Goal: Task Accomplishment & Management: Complete application form

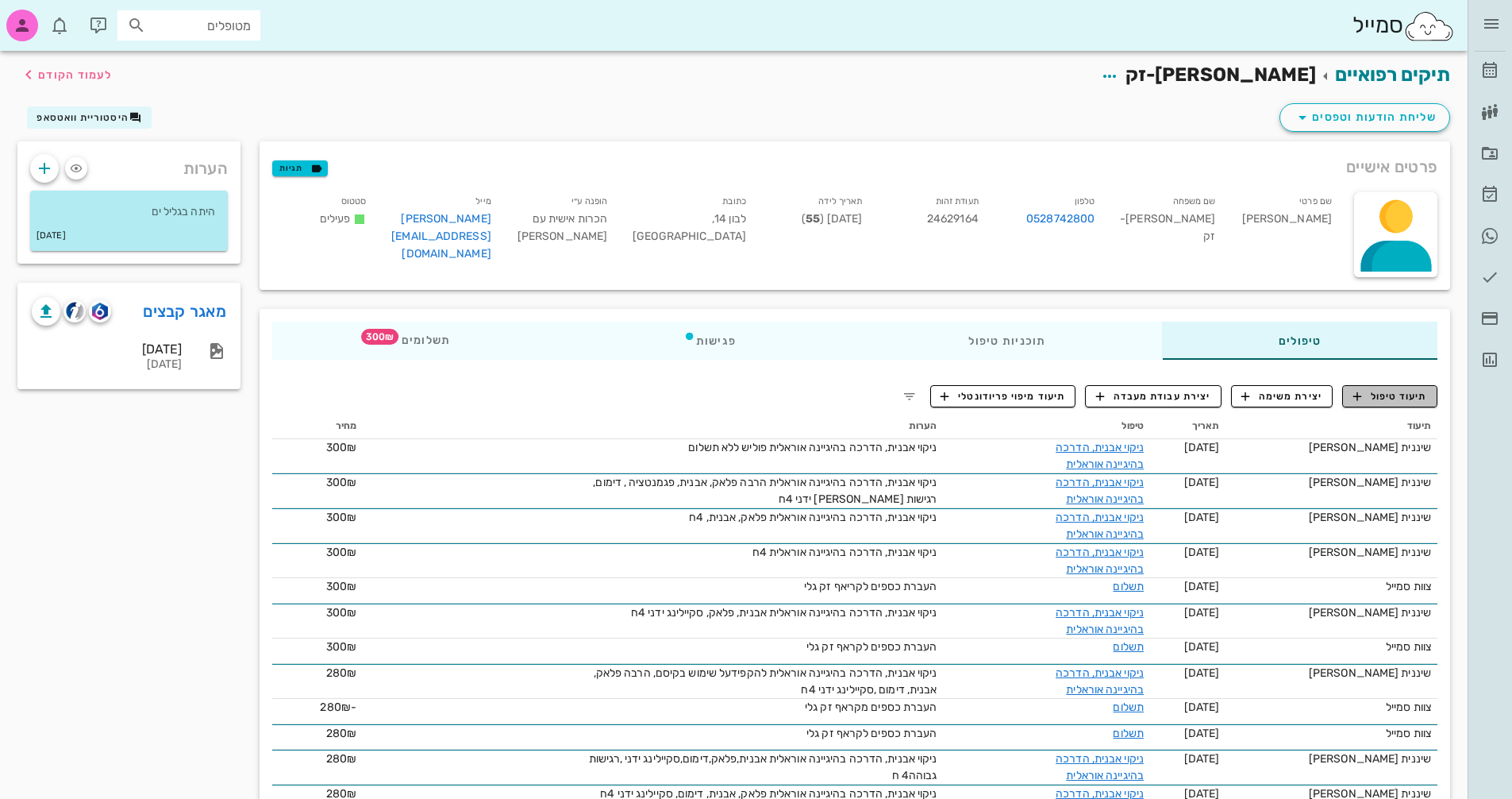
click at [1395, 394] on span "תיעוד טיפול" at bounding box center [1390, 396] width 74 height 14
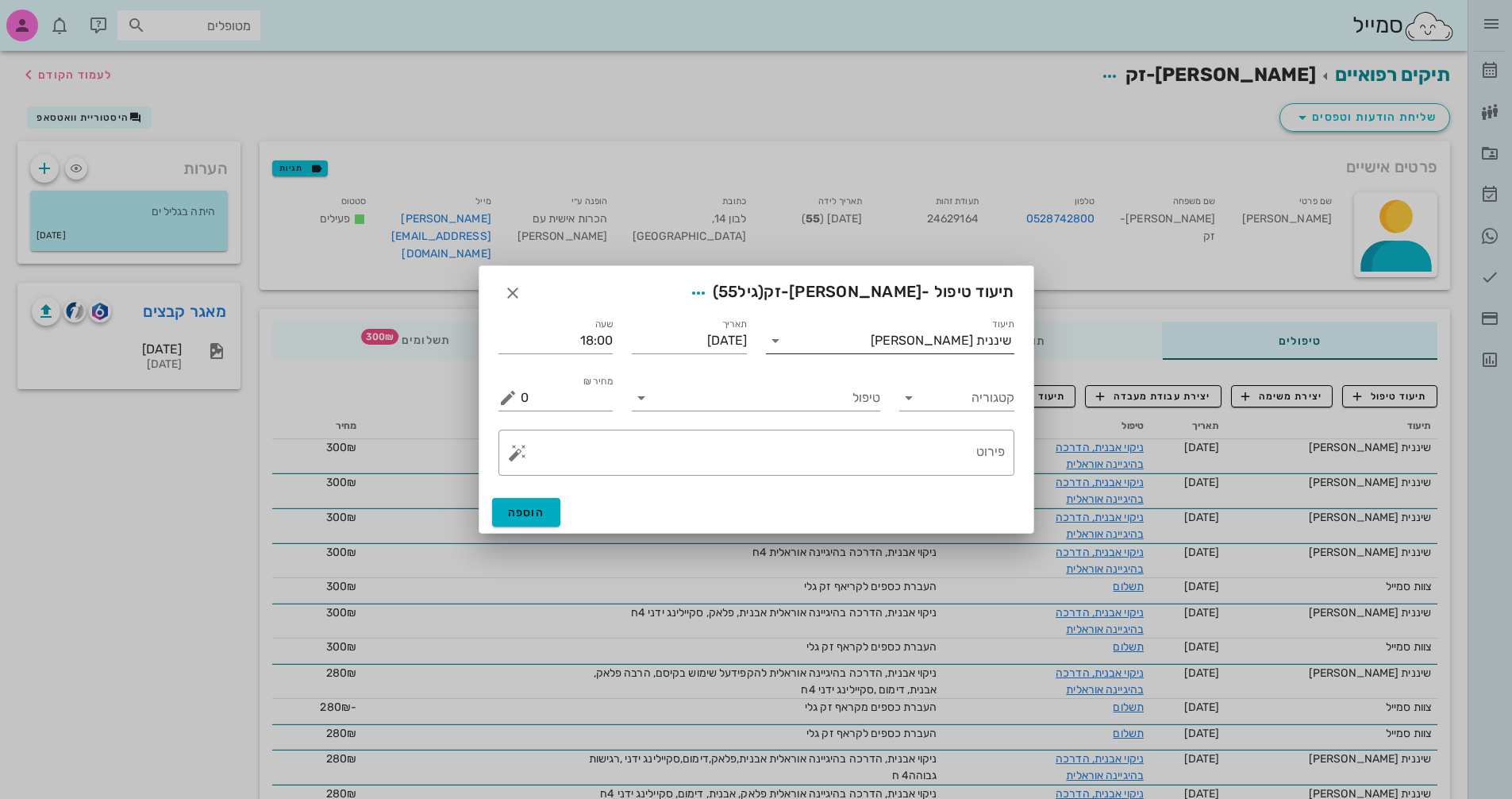
click at [870, 339] on input "תיעוד" at bounding box center [830, 340] width 83 height 25
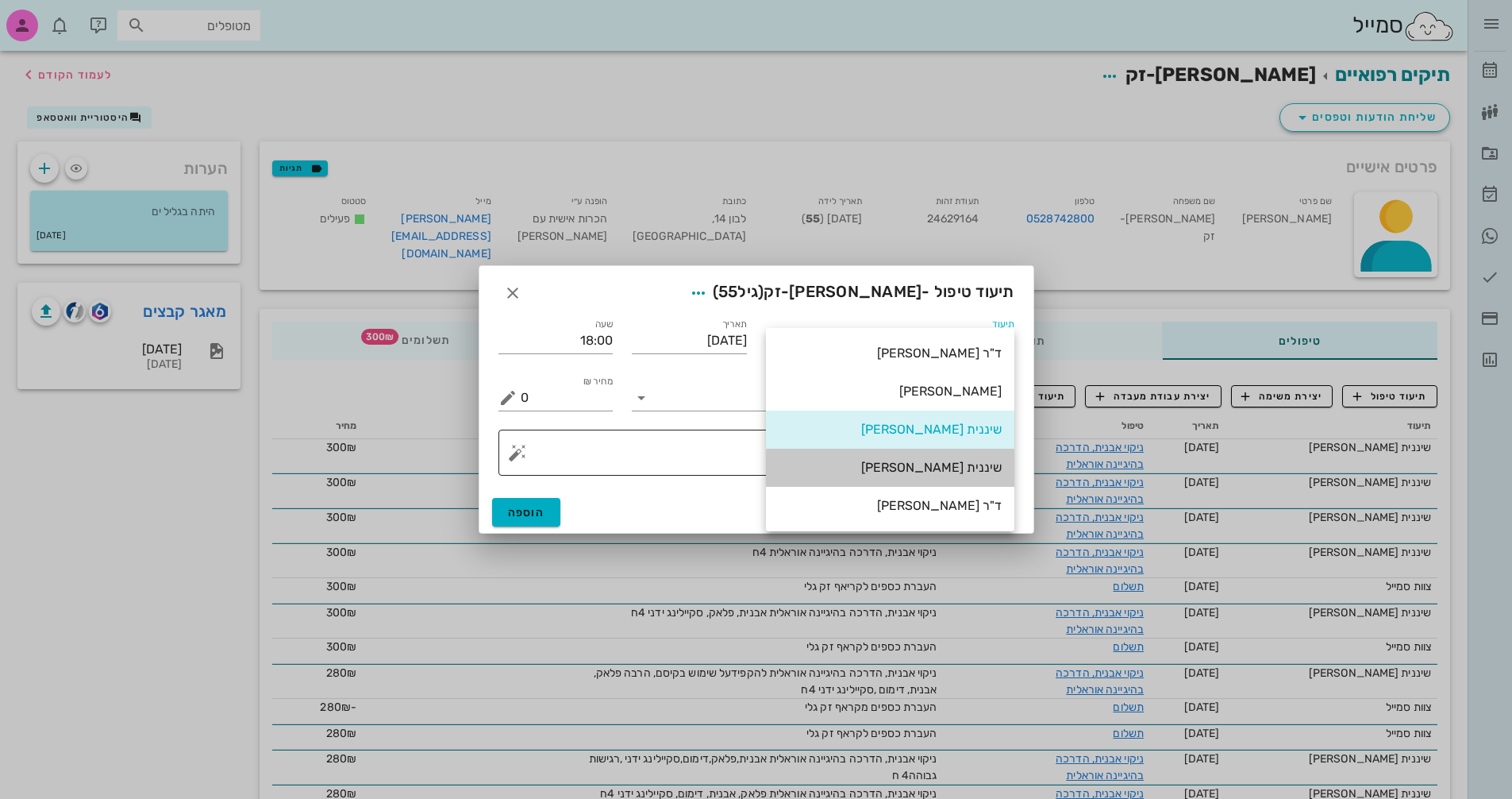
click at [965, 475] on div "שיננית [PERSON_NAME]" at bounding box center [890, 467] width 223 height 15
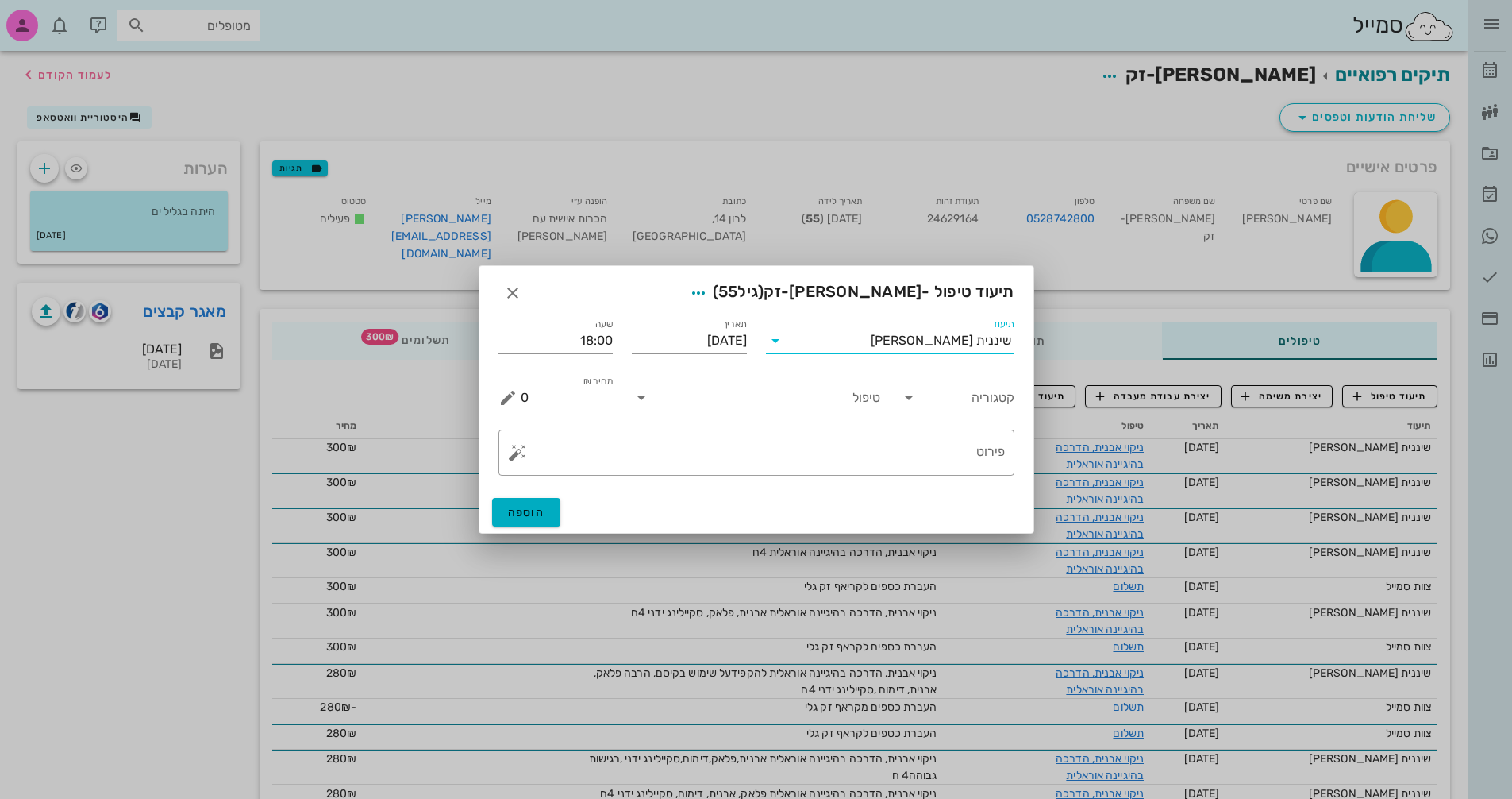
click at [977, 398] on input "קטגוריה" at bounding box center [969, 398] width 89 height 25
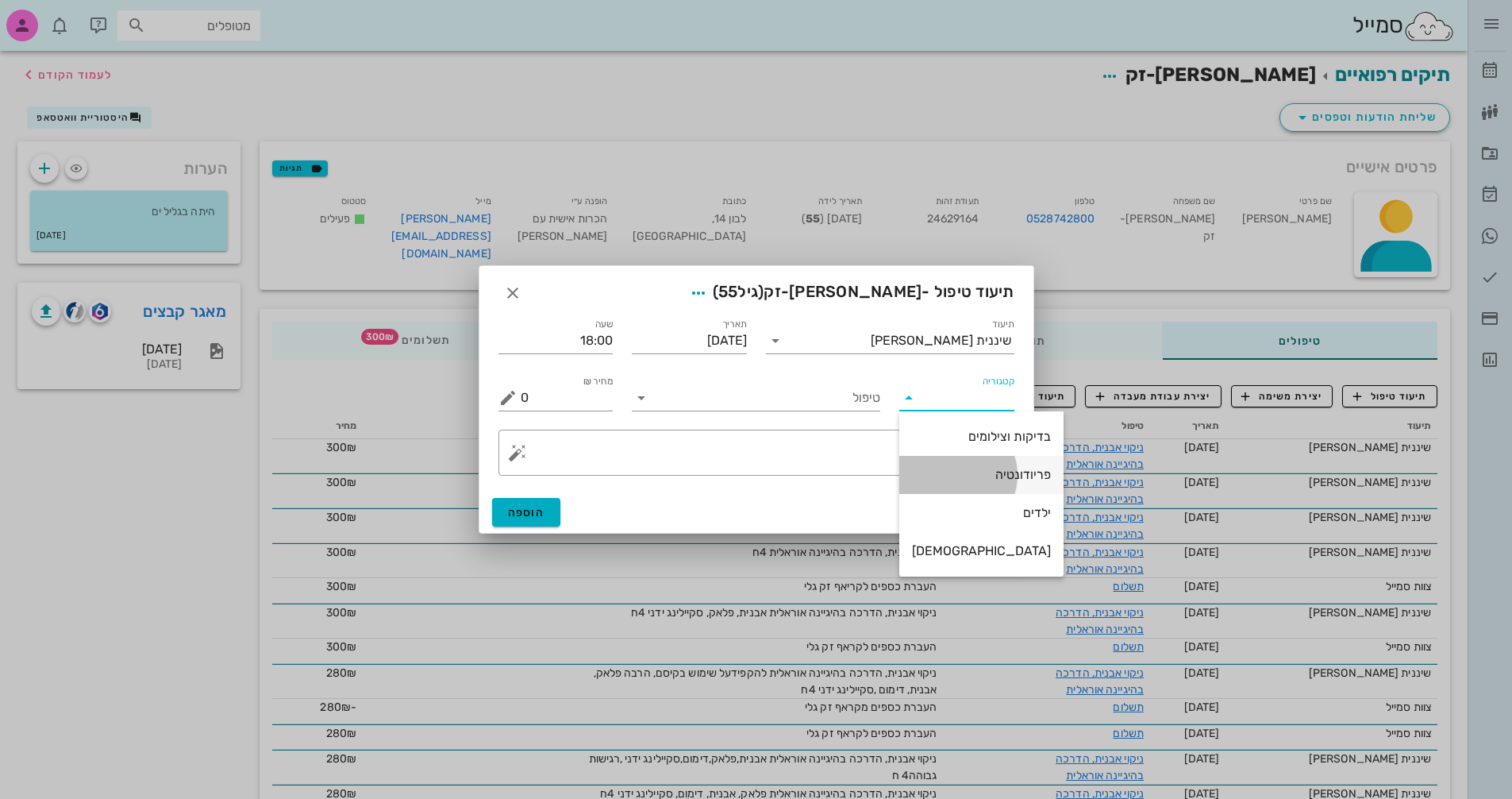
click at [973, 482] on div "פריודונטיה" at bounding box center [981, 474] width 139 height 34
type input "פריודונטיה"
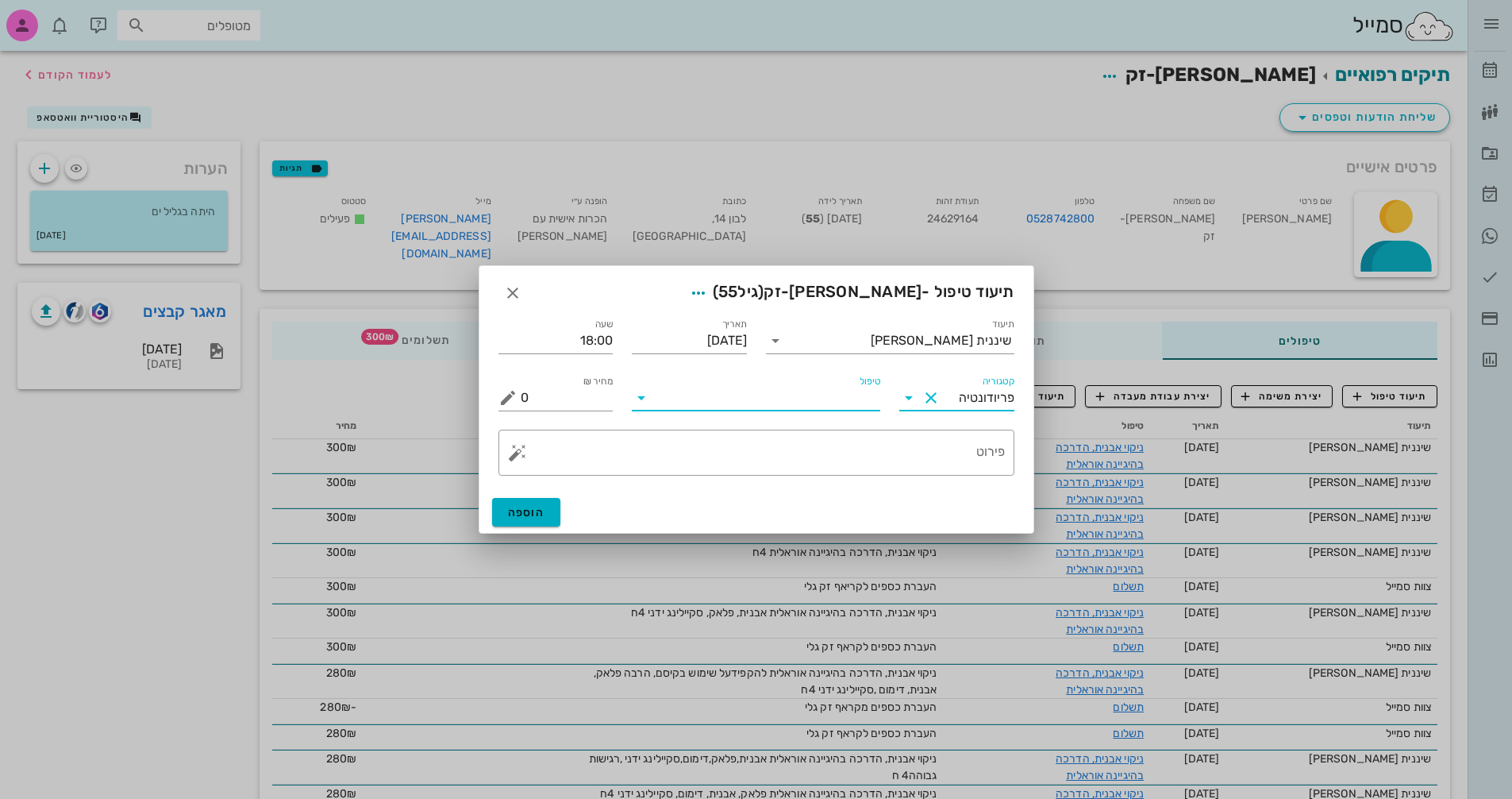
click at [792, 400] on input "טיפול" at bounding box center [767, 398] width 226 height 25
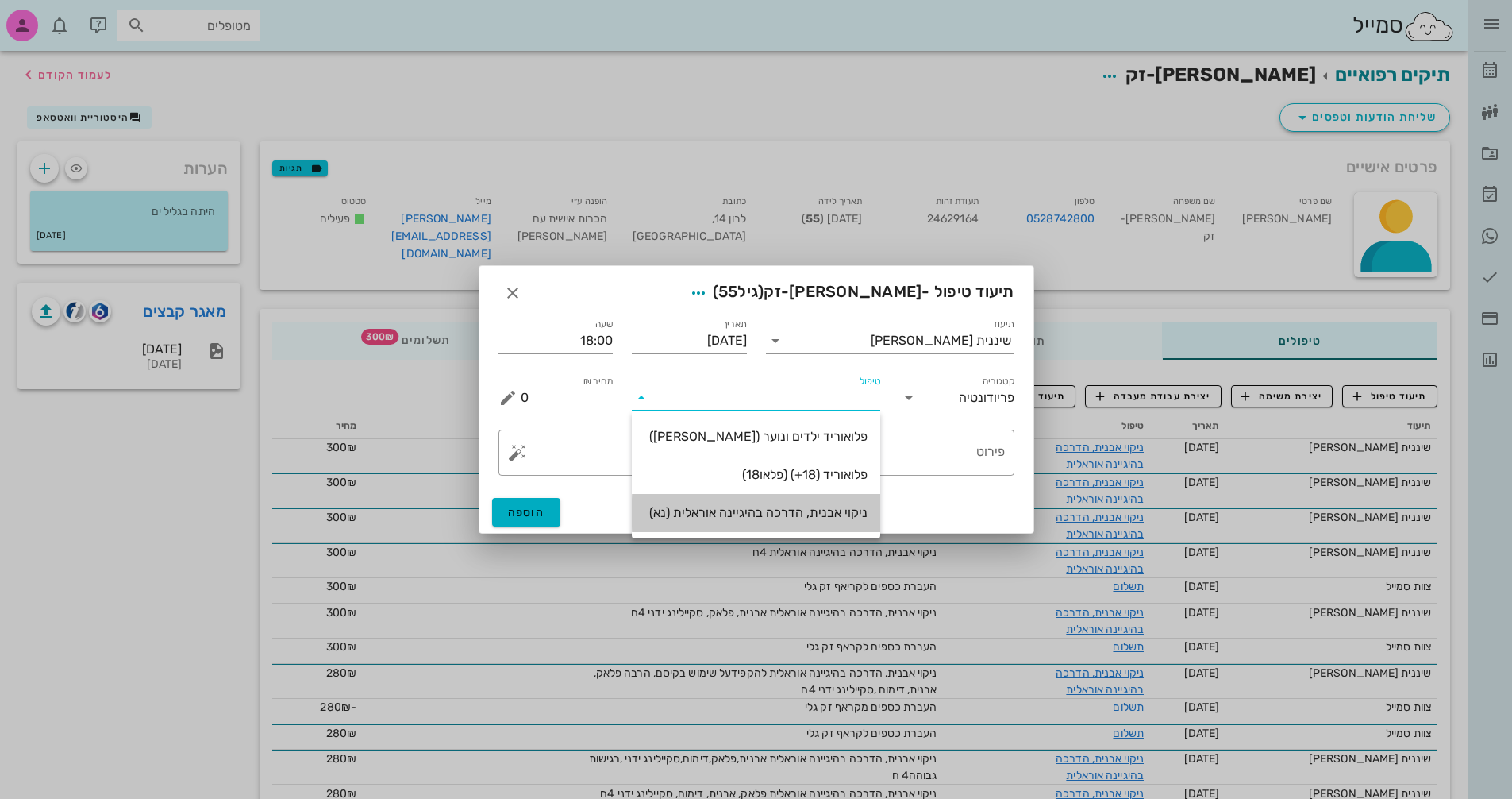
click at [807, 511] on div "ניקוי אבנית, הדרכה בהיגיינה אוראלית (נא)" at bounding box center [756, 512] width 223 height 15
type input "300"
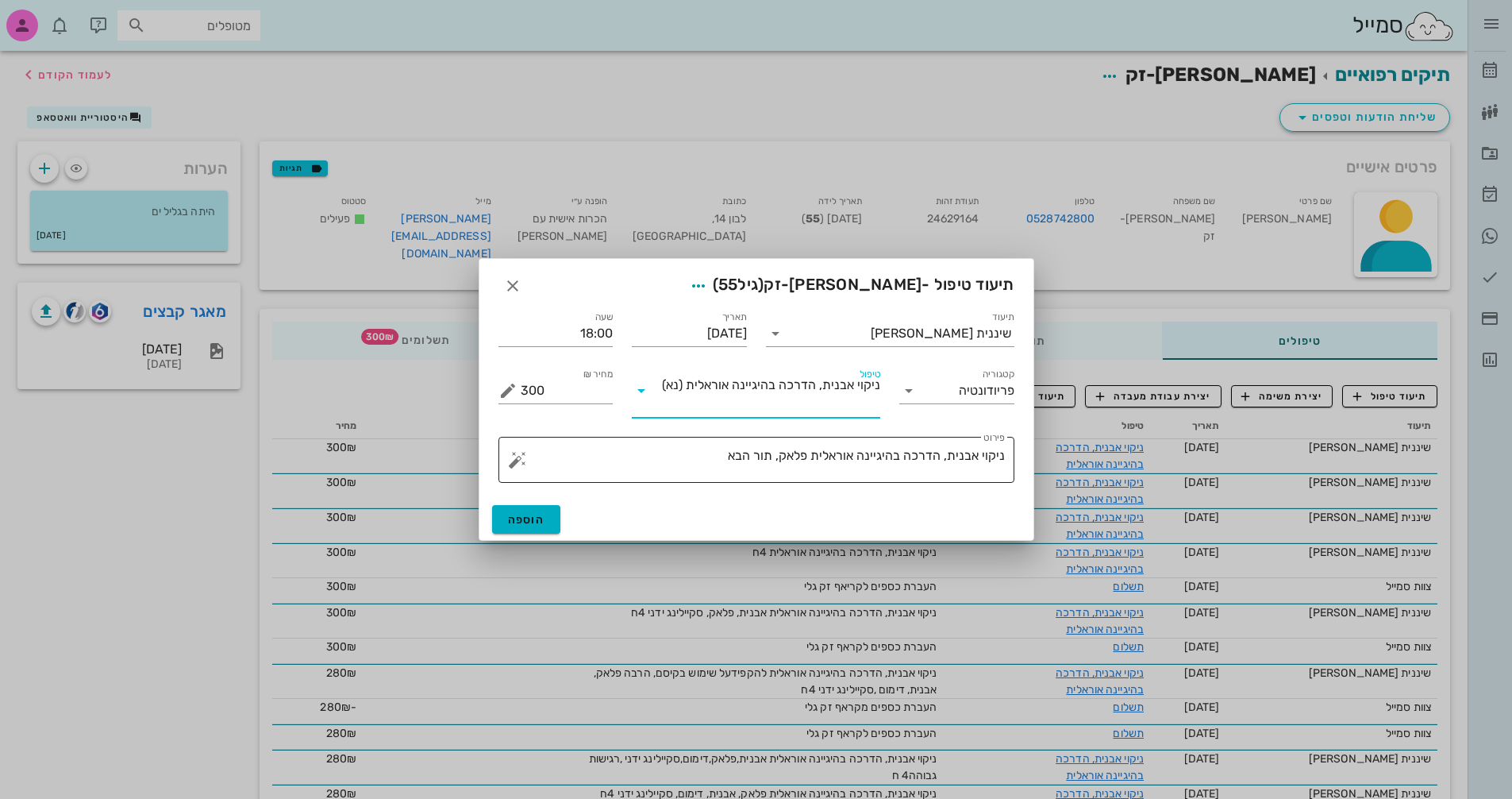
drag, startPoint x: 773, startPoint y: 457, endPoint x: 781, endPoint y: 458, distance: 8.1
click at [778, 457] on textarea "ניקוי אבנית, הדרכה בהיגיינה אוראלית פלאק, תור הבא" at bounding box center [762, 463] width 484 height 39
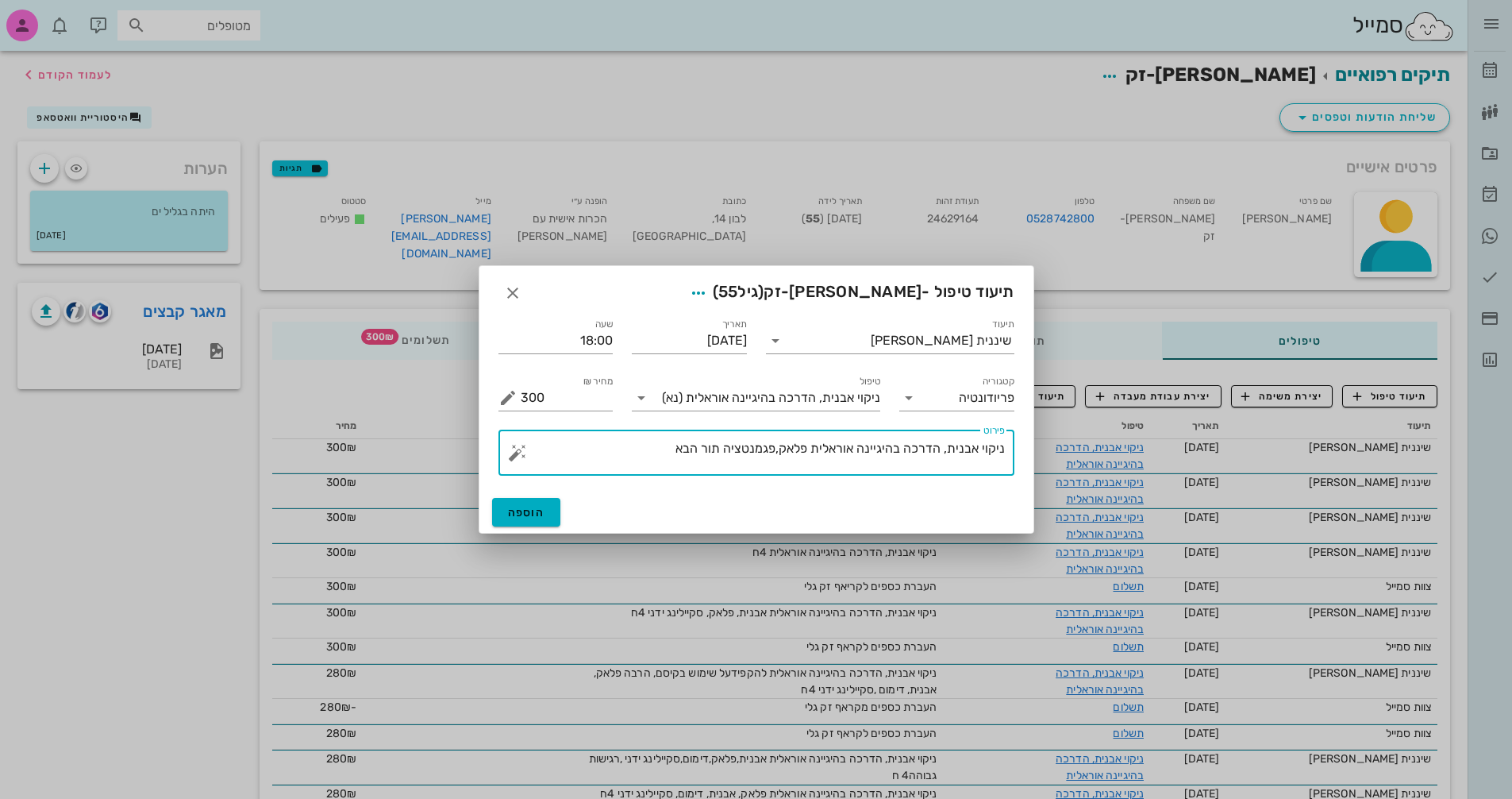
click at [651, 458] on textarea "ניקוי אבנית, הדרכה בהיגיינה אוראלית פלאק,פגמנטציה תור הבא" at bounding box center [762, 456] width 484 height 39
type textarea "ניקוי אבנית, הדרכה בהיגיינה אוראלית פלאק,פגמנטציה תור הבא4ח"
click at [526, 513] on span "הוספה" at bounding box center [527, 512] width 38 height 13
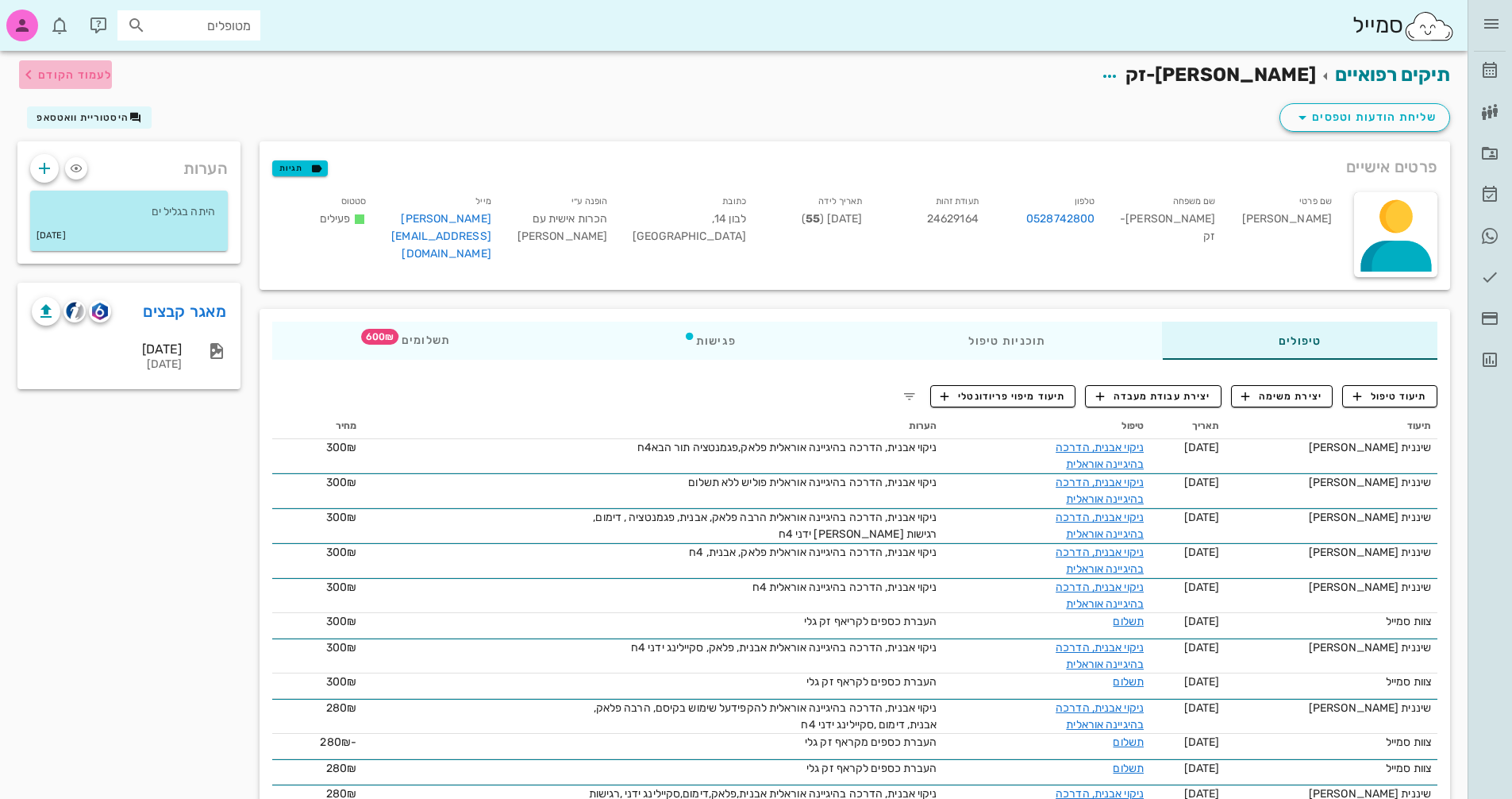
click at [39, 70] on span "לעמוד הקודם" at bounding box center [65, 74] width 93 height 19
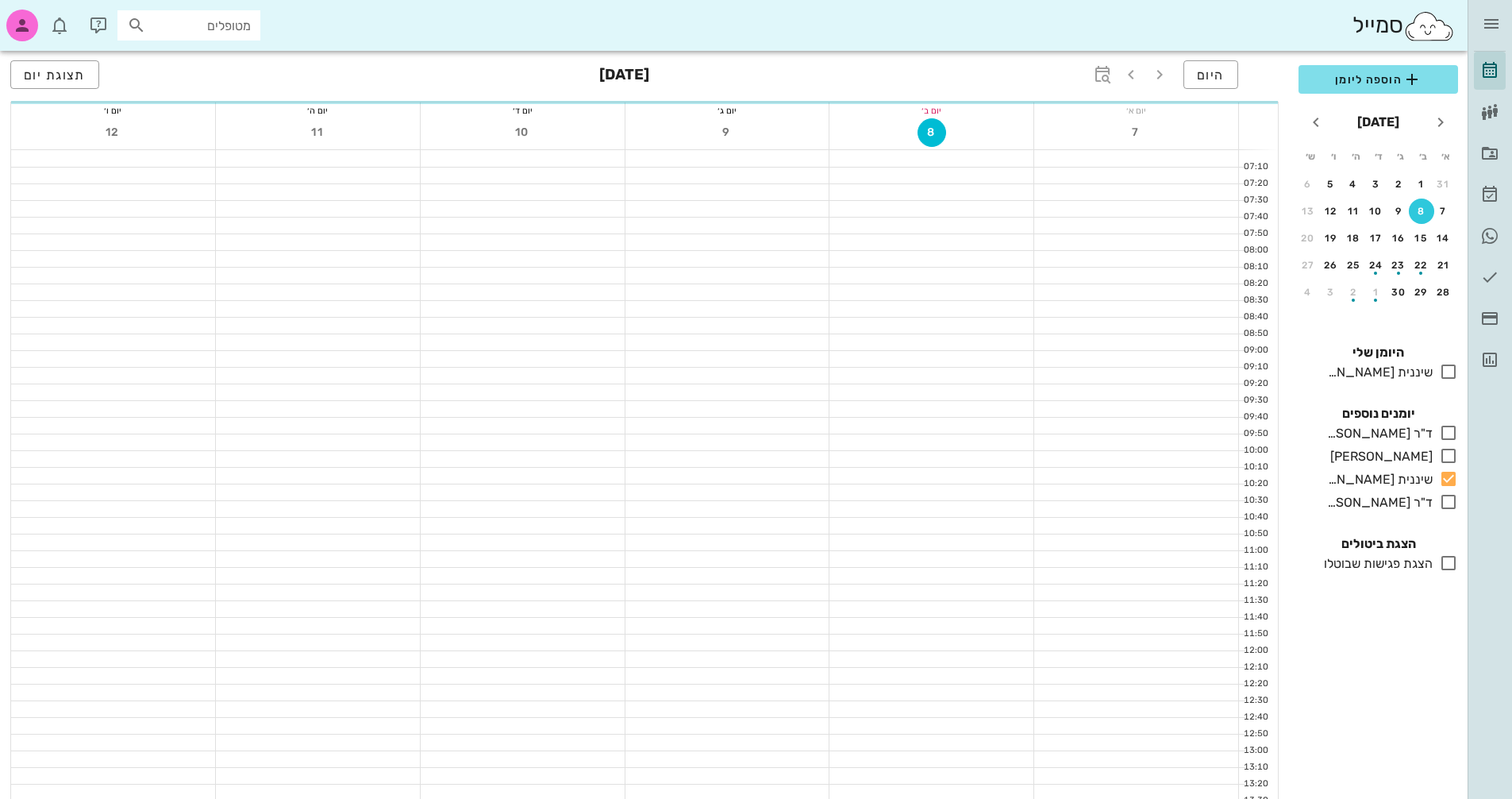
scroll to position [752, 0]
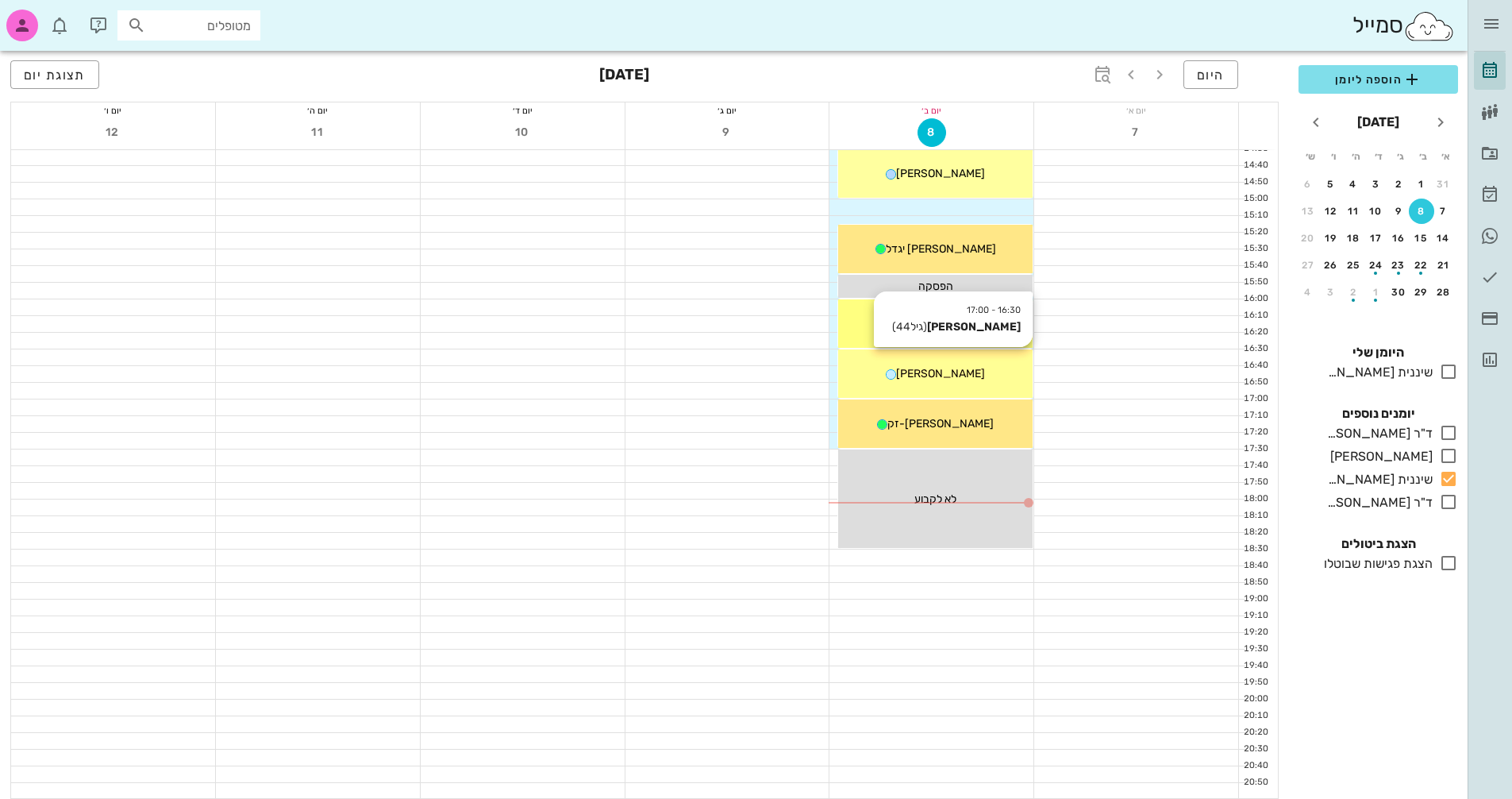
drag, startPoint x: 964, startPoint y: 374, endPoint x: 952, endPoint y: 373, distance: 12.0
click at [962, 374] on div "[PERSON_NAME]" at bounding box center [935, 373] width 195 height 17
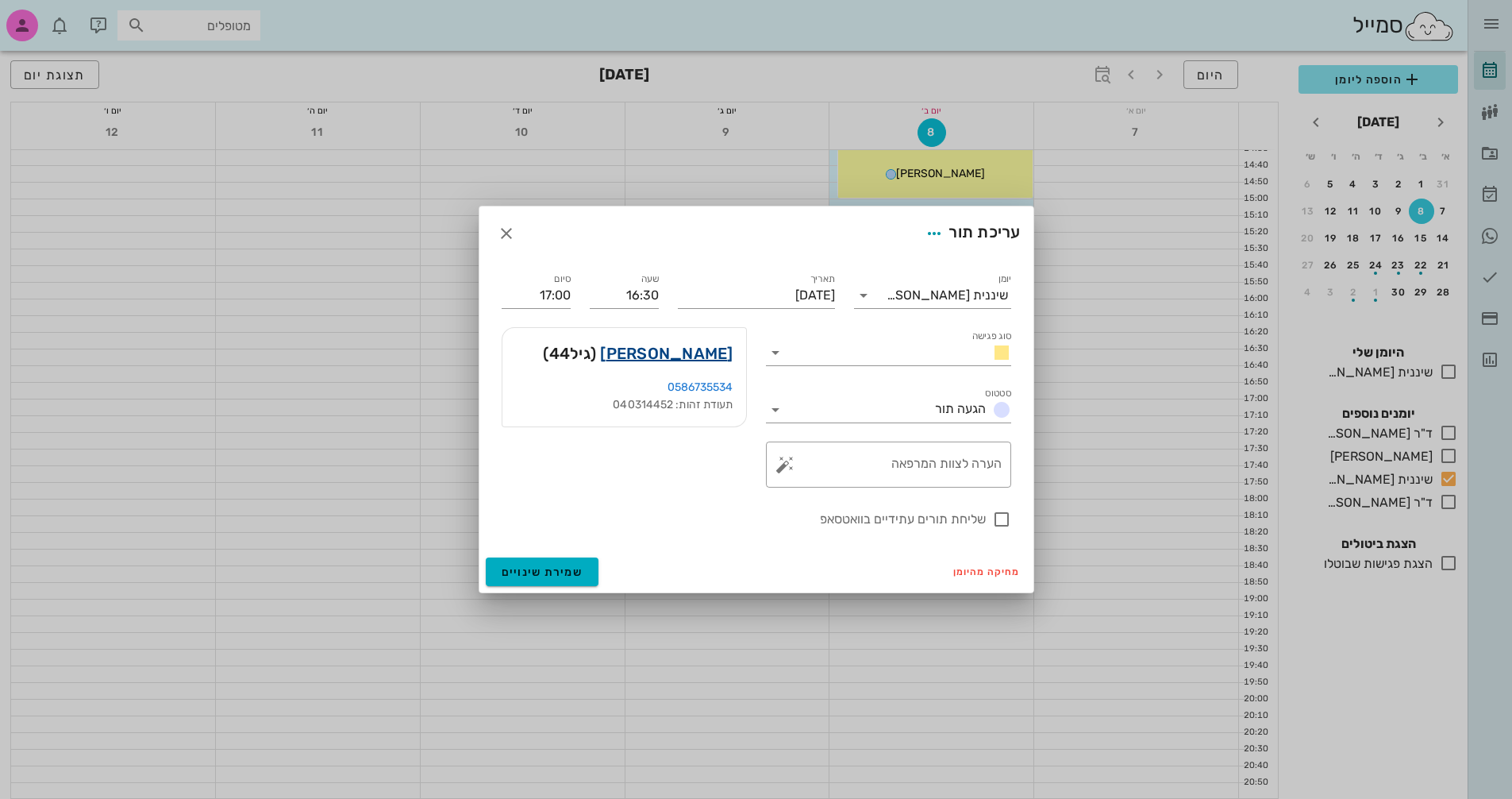
click at [715, 355] on link "[PERSON_NAME]" at bounding box center [665, 352] width 132 height 25
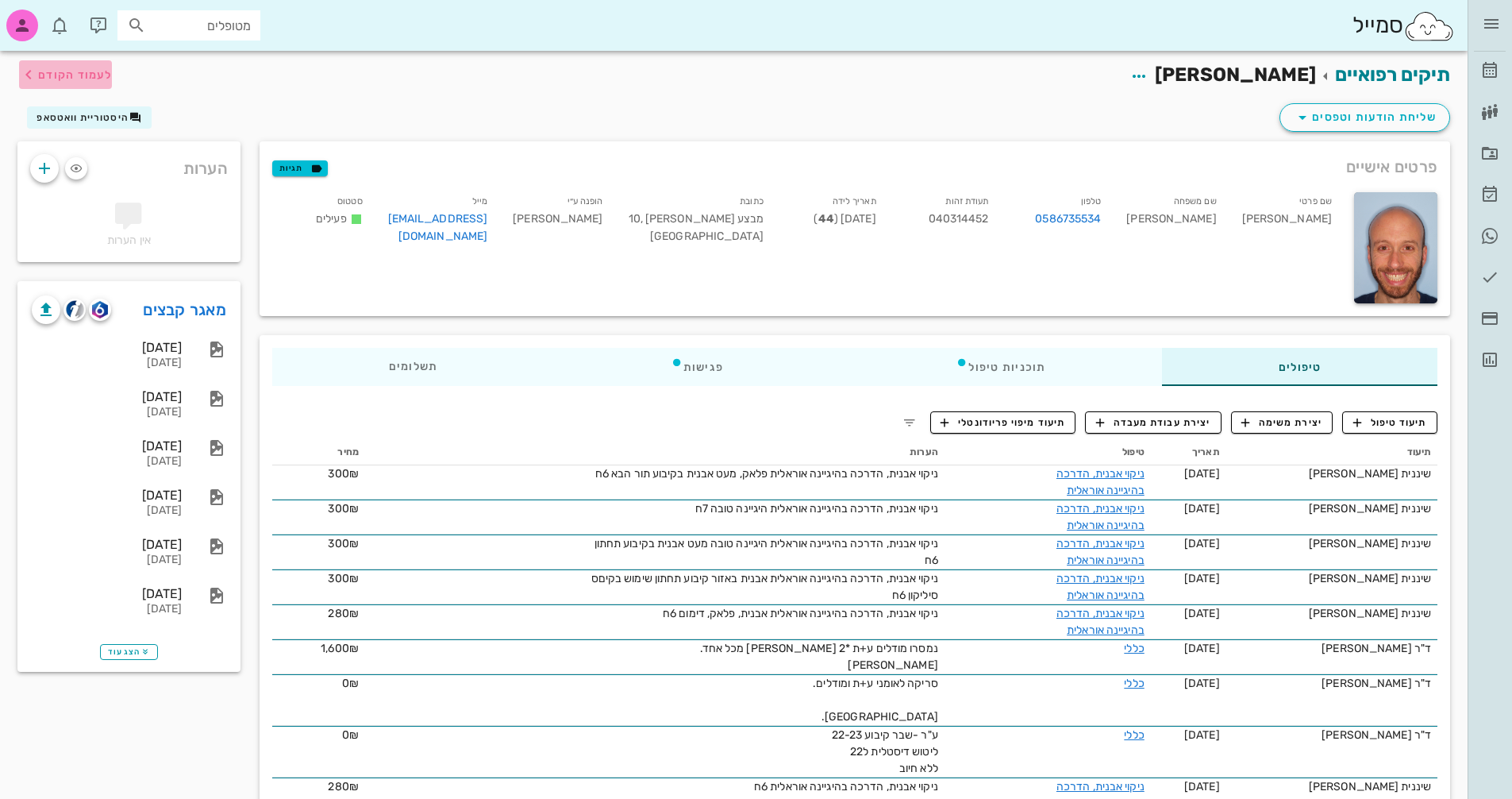
click at [57, 74] on span "לעמוד הקודם" at bounding box center [75, 75] width 74 height 13
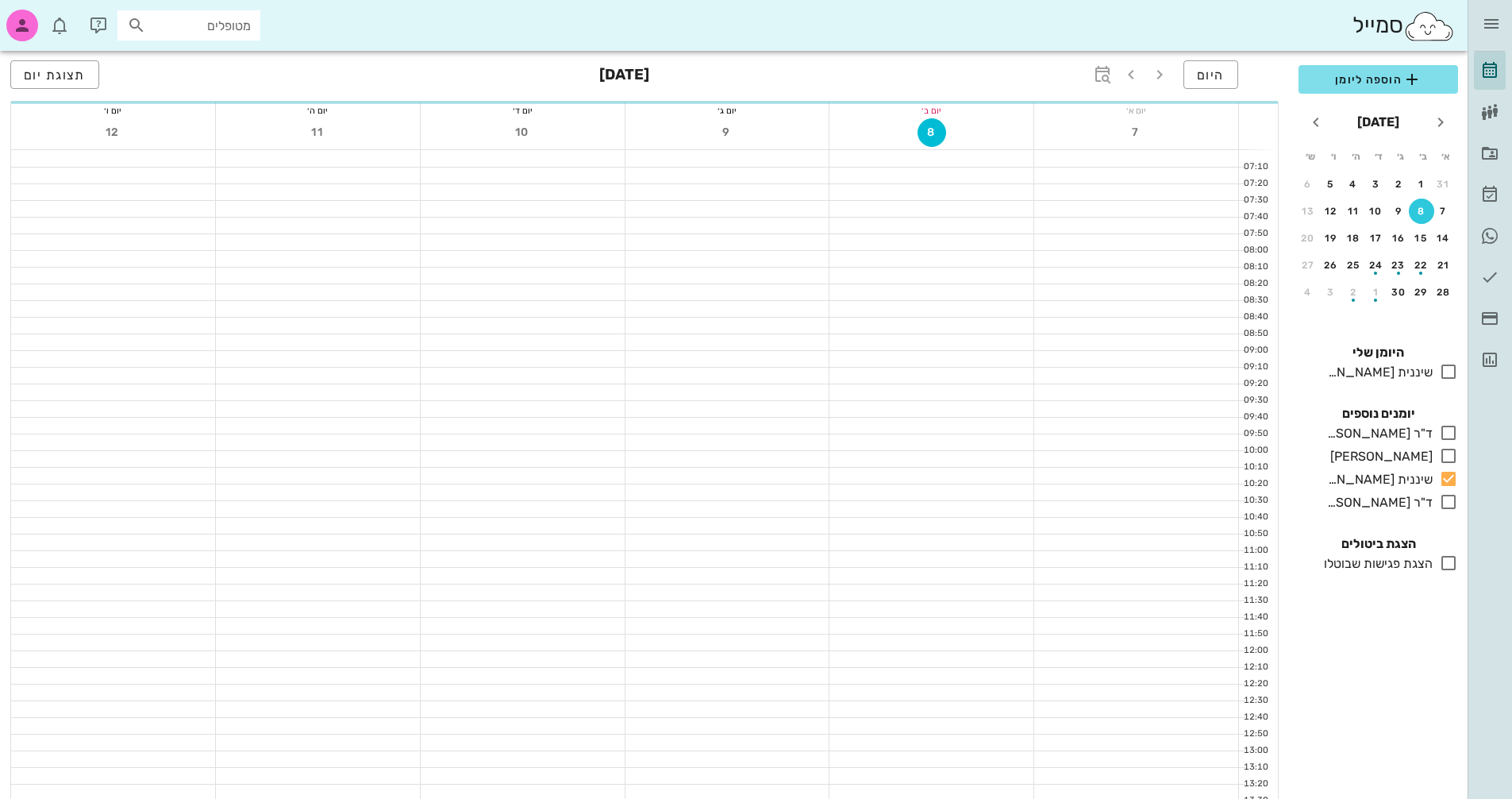
scroll to position [752, 0]
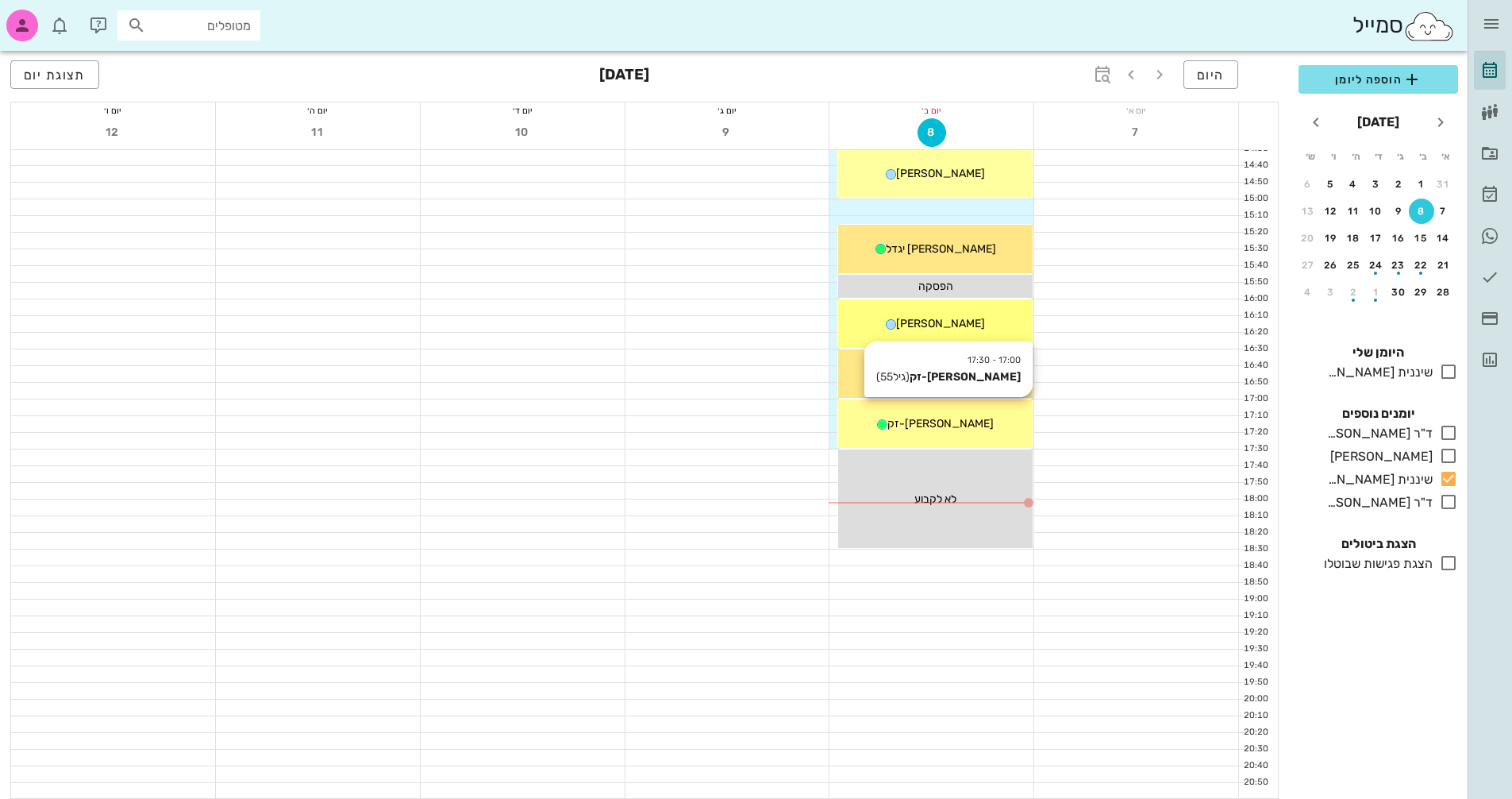
click at [937, 431] on div "[PERSON_NAME]-זק" at bounding box center [935, 424] width 195 height 17
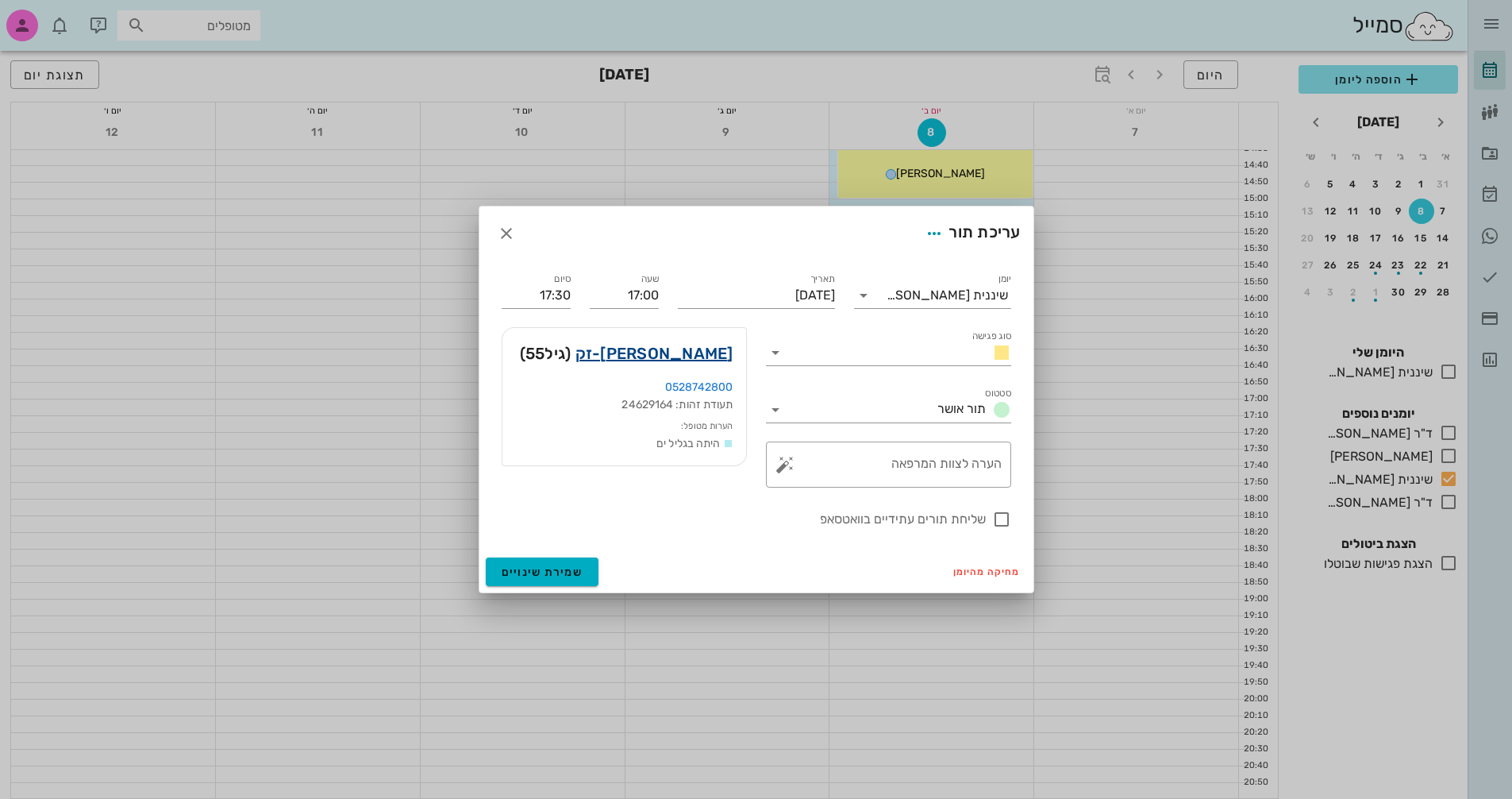
click at [678, 356] on link "[PERSON_NAME]-זק" at bounding box center [654, 352] width 158 height 25
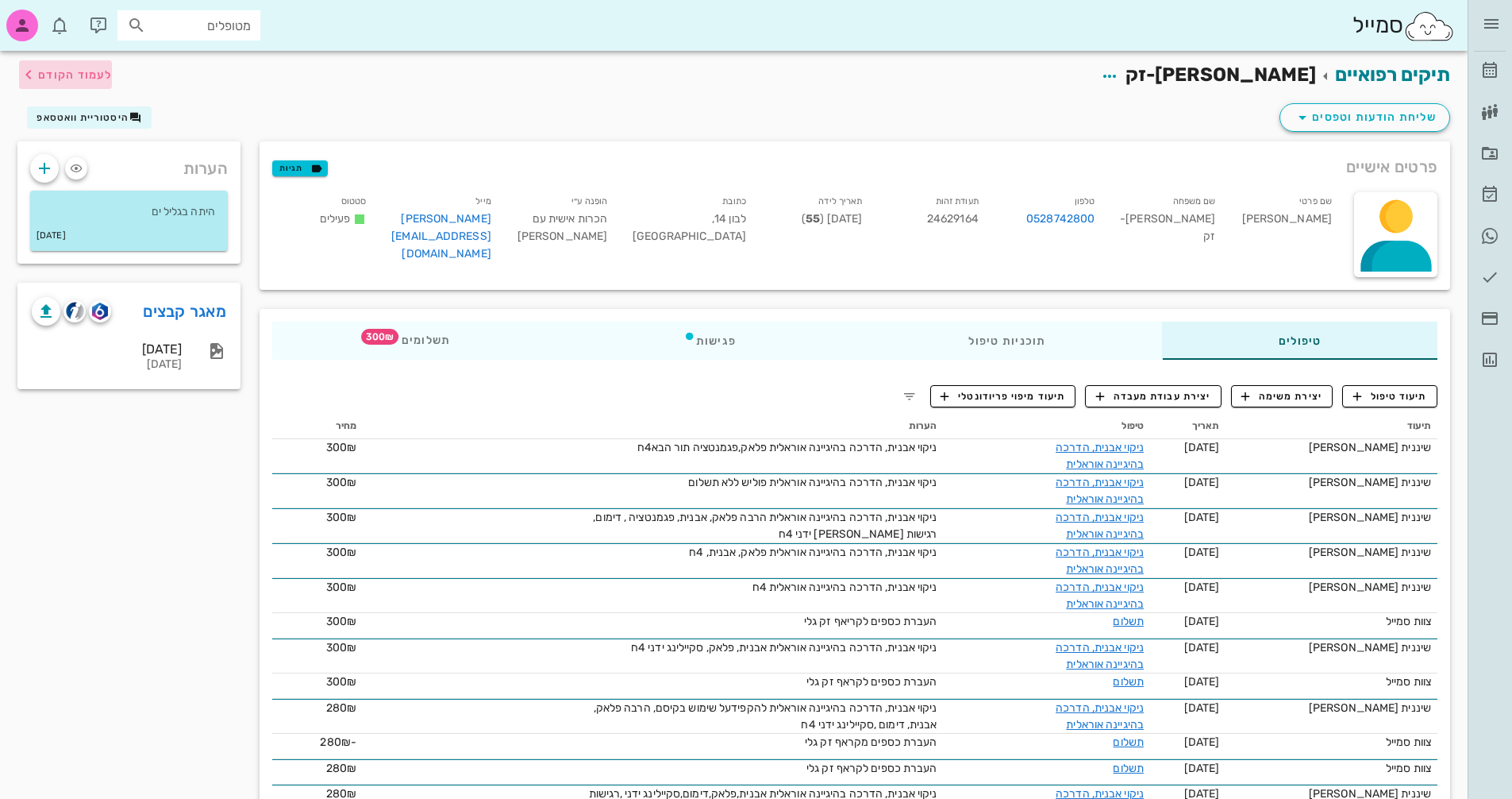
click at [89, 66] on span "לעמוד הקודם" at bounding box center [65, 74] width 93 height 19
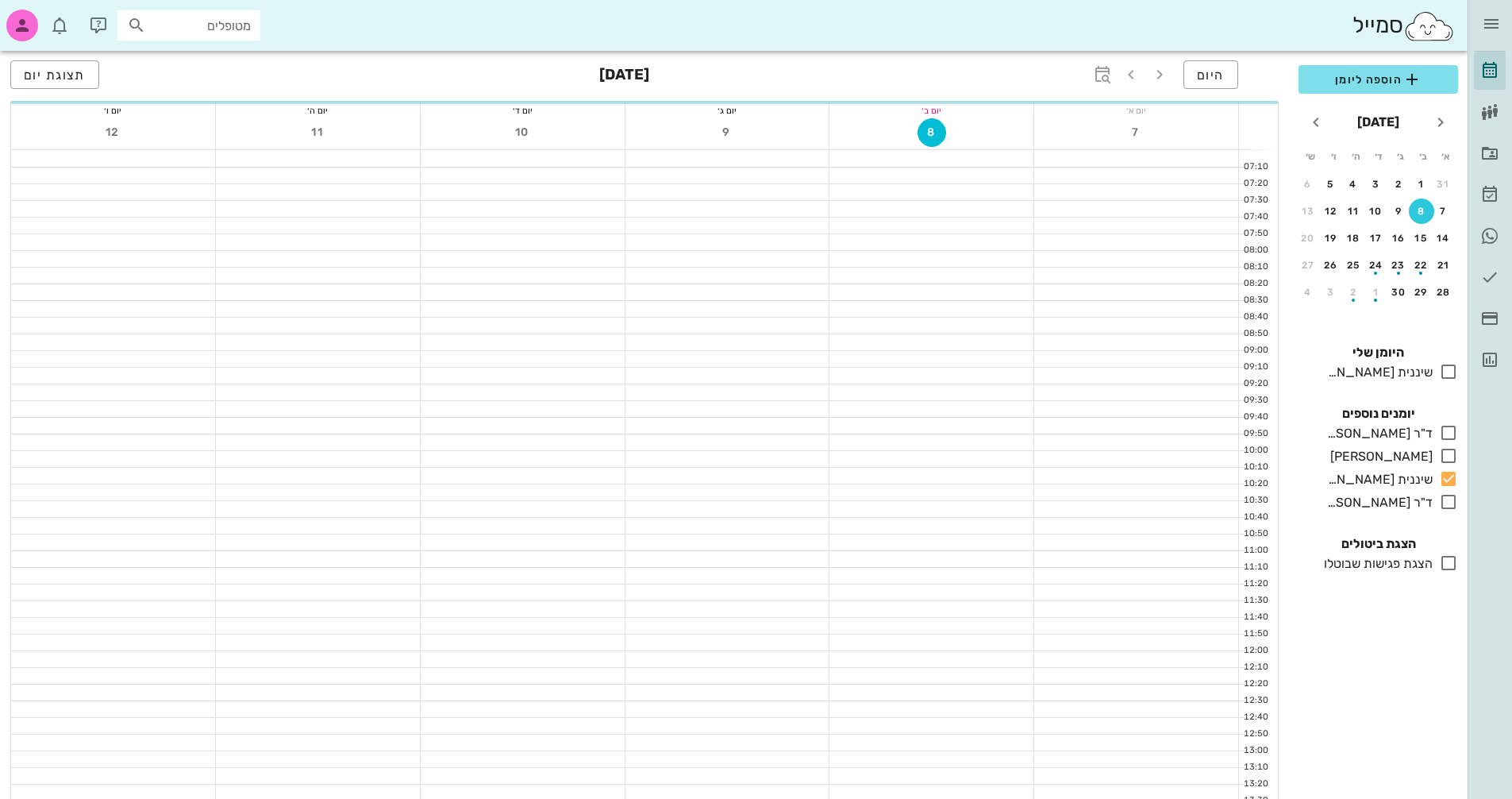
scroll to position [752, 0]
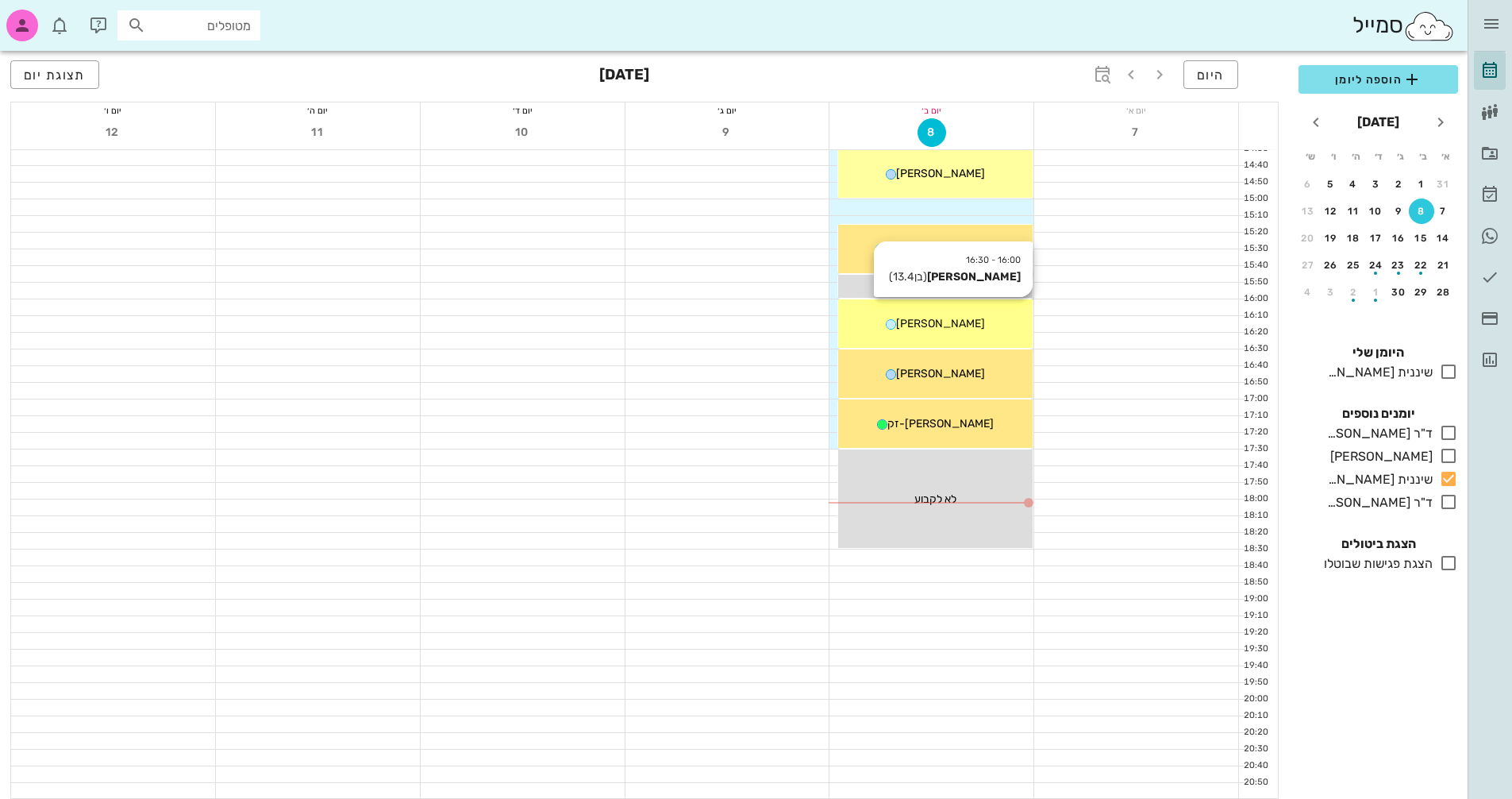
click at [983, 321] on div "[PERSON_NAME]" at bounding box center [935, 323] width 195 height 17
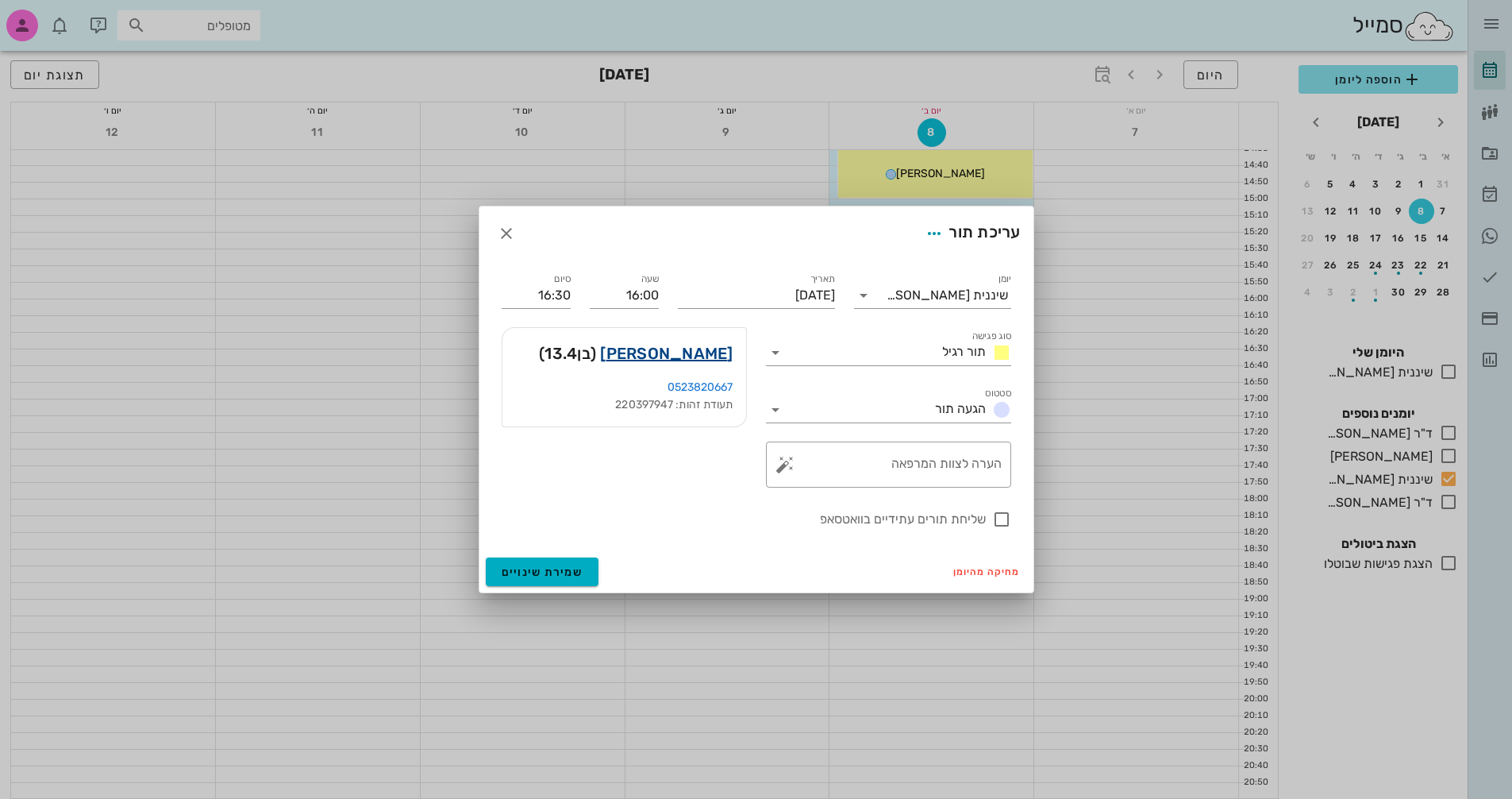
click at [725, 355] on link "[PERSON_NAME]" at bounding box center [665, 352] width 132 height 25
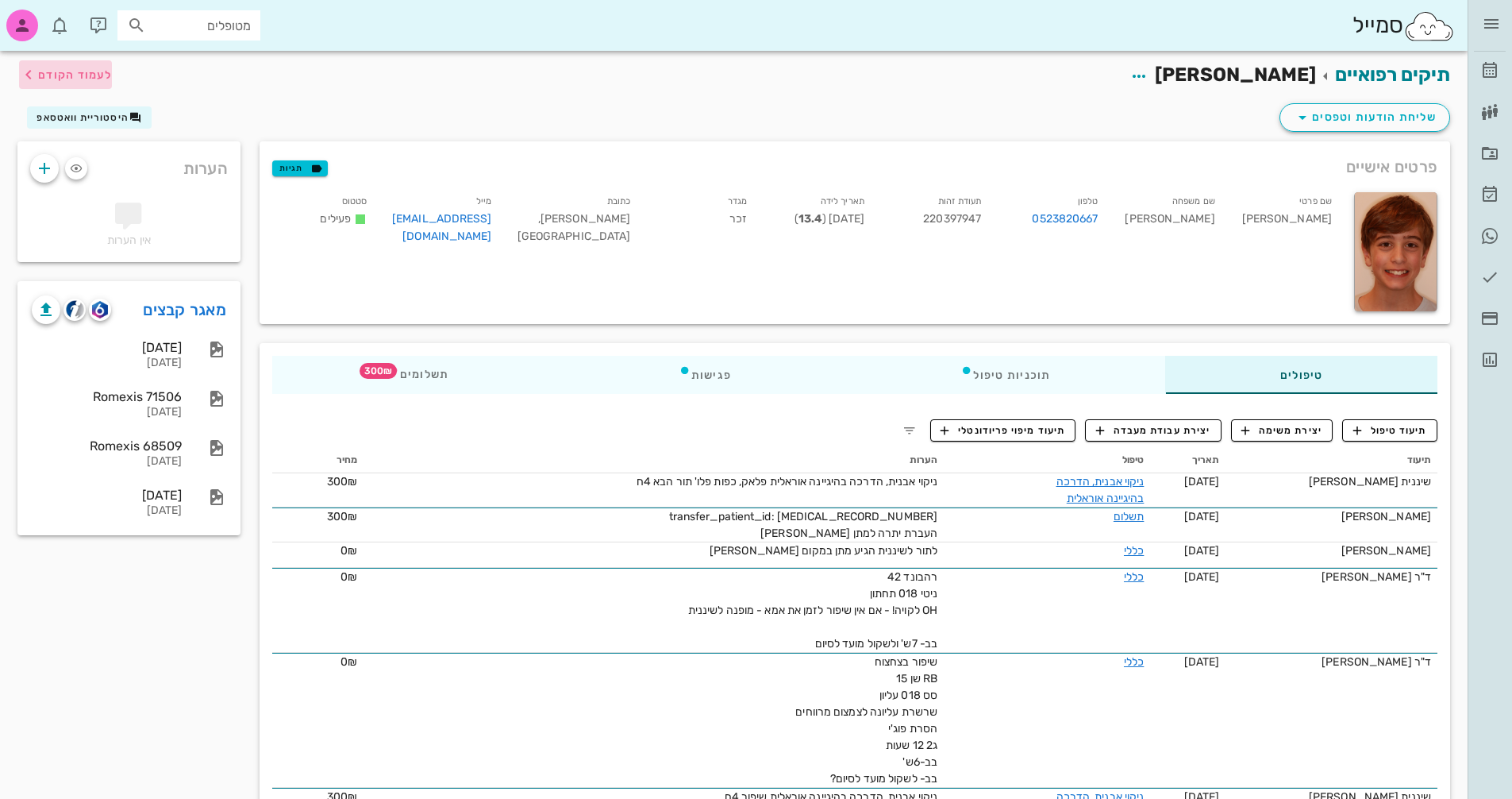
click at [94, 79] on span "לעמוד הקודם" at bounding box center [75, 75] width 74 height 13
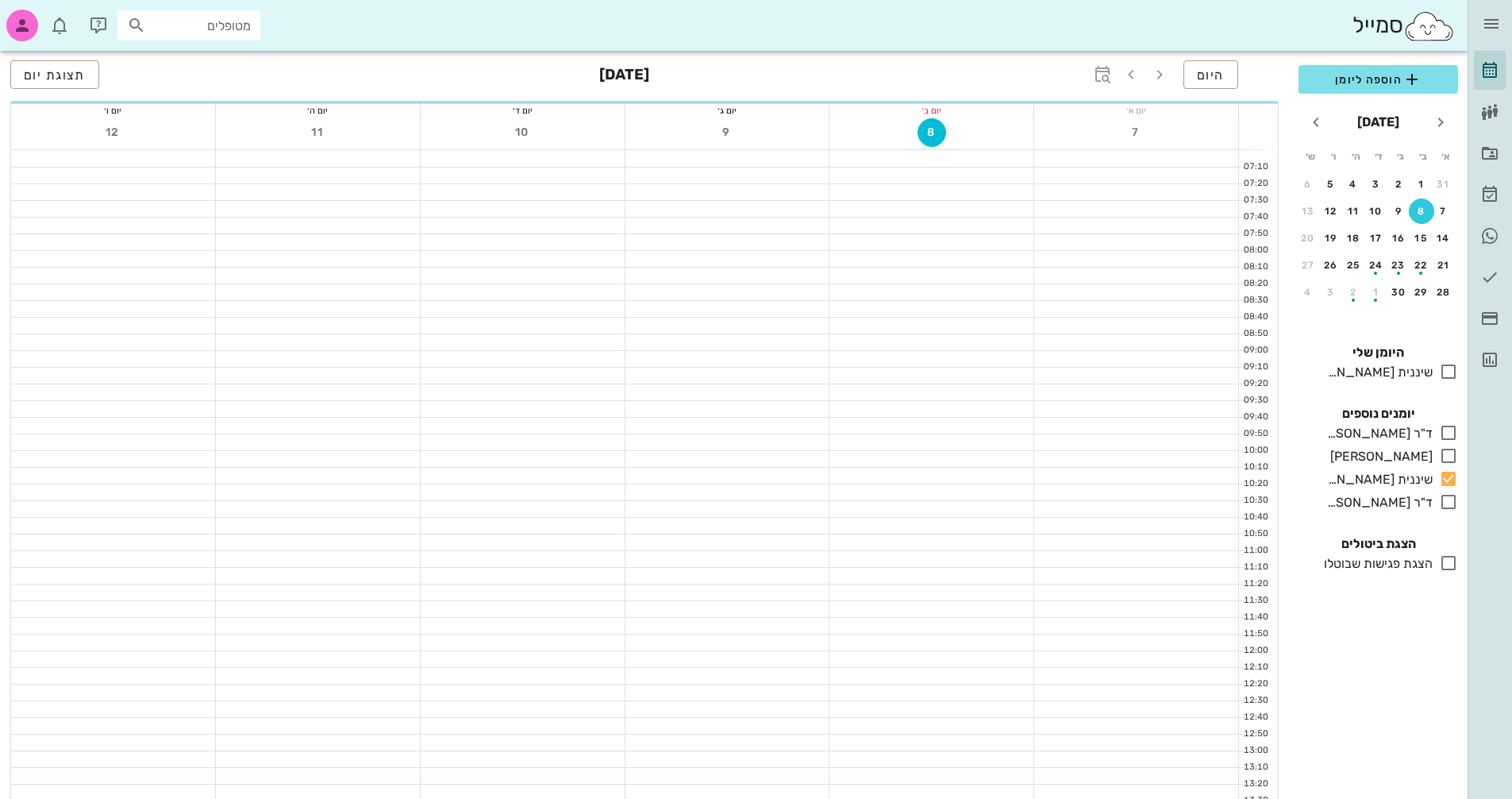
scroll to position [752, 0]
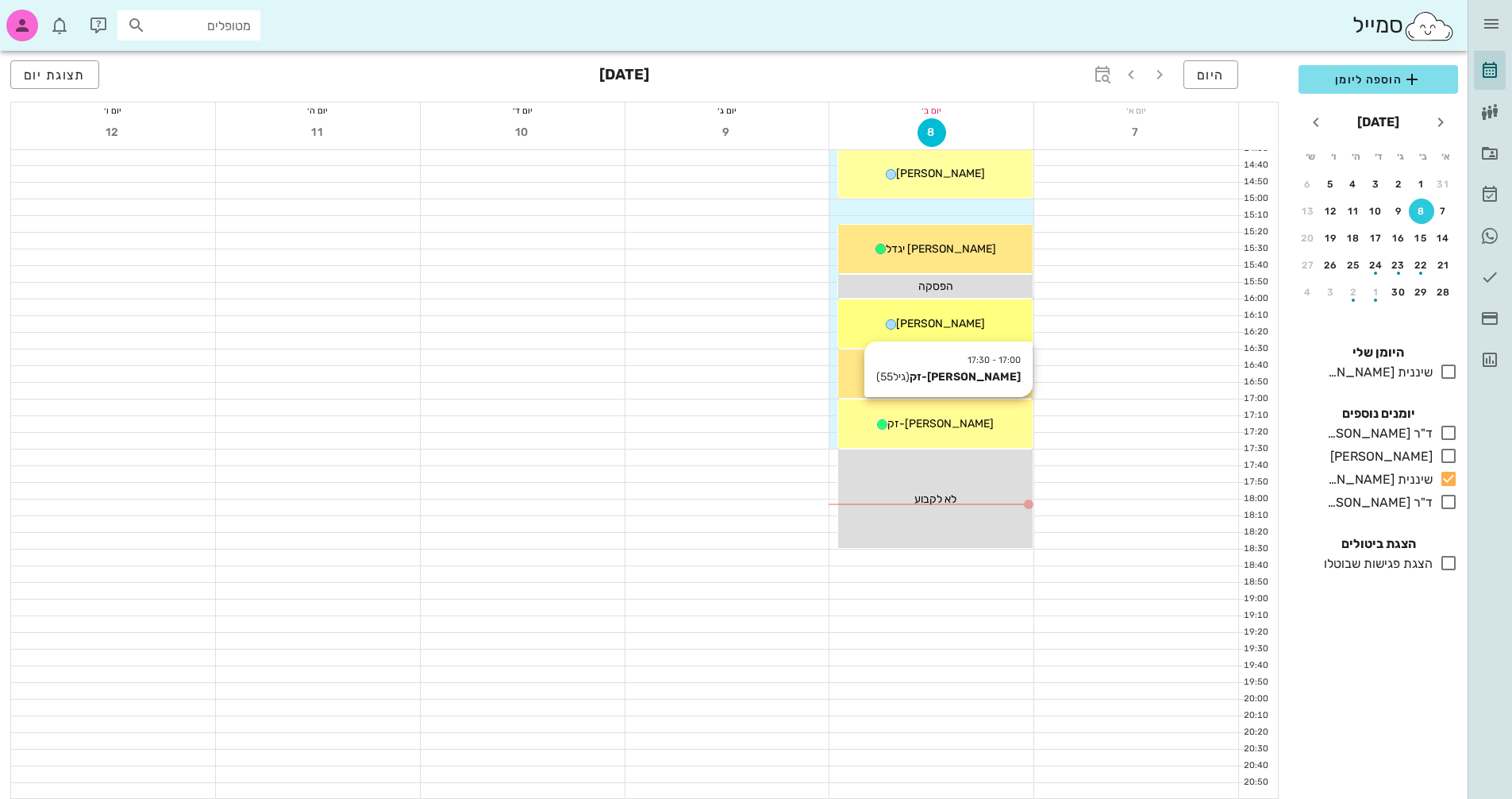
click at [973, 435] on div "17:00 - 17:30 [PERSON_NAME]-זק (גיל 55 ) [PERSON_NAME]-זק" at bounding box center [935, 424] width 195 height 49
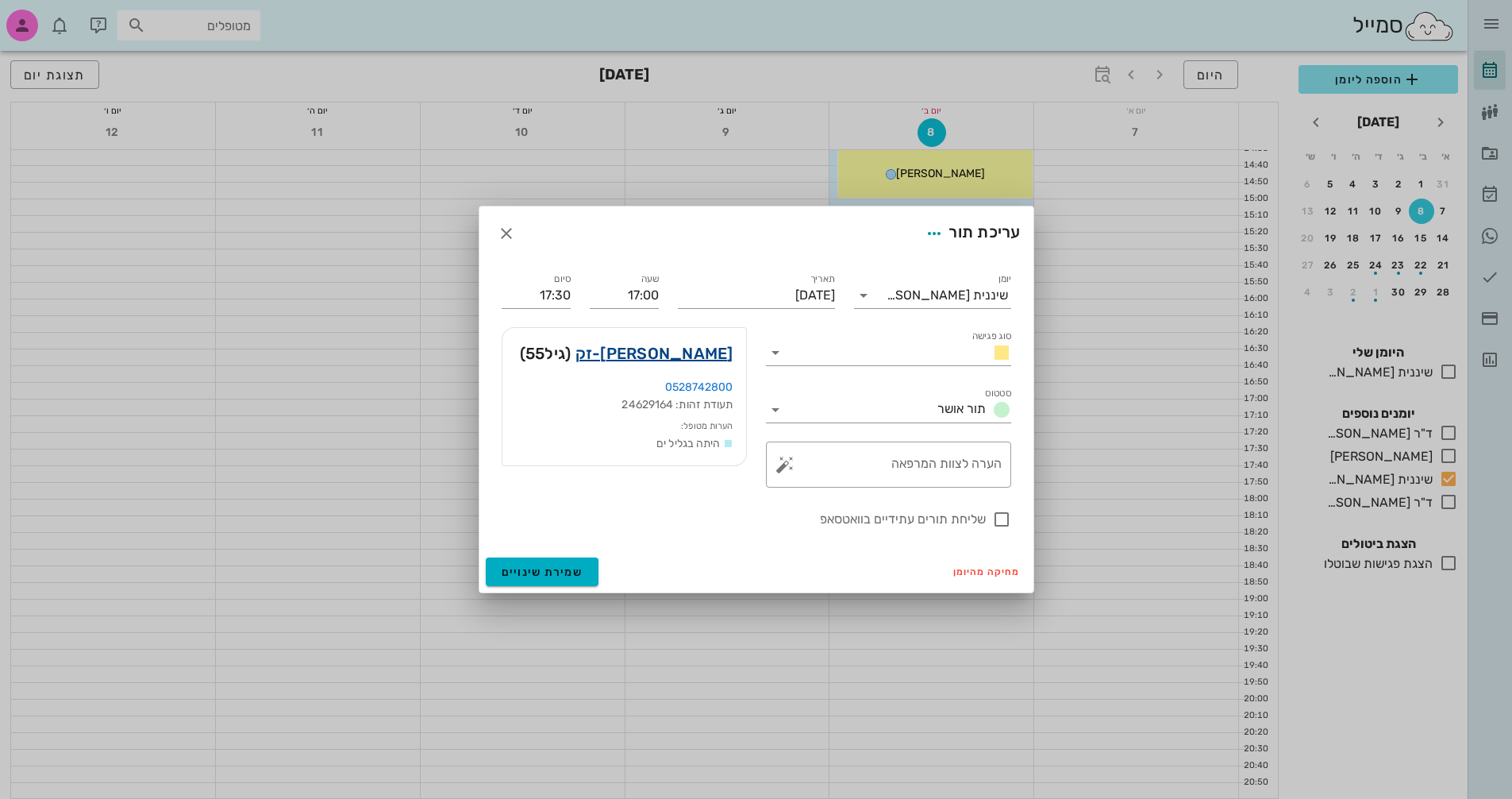
click at [716, 356] on link "[PERSON_NAME]-זק" at bounding box center [654, 352] width 158 height 25
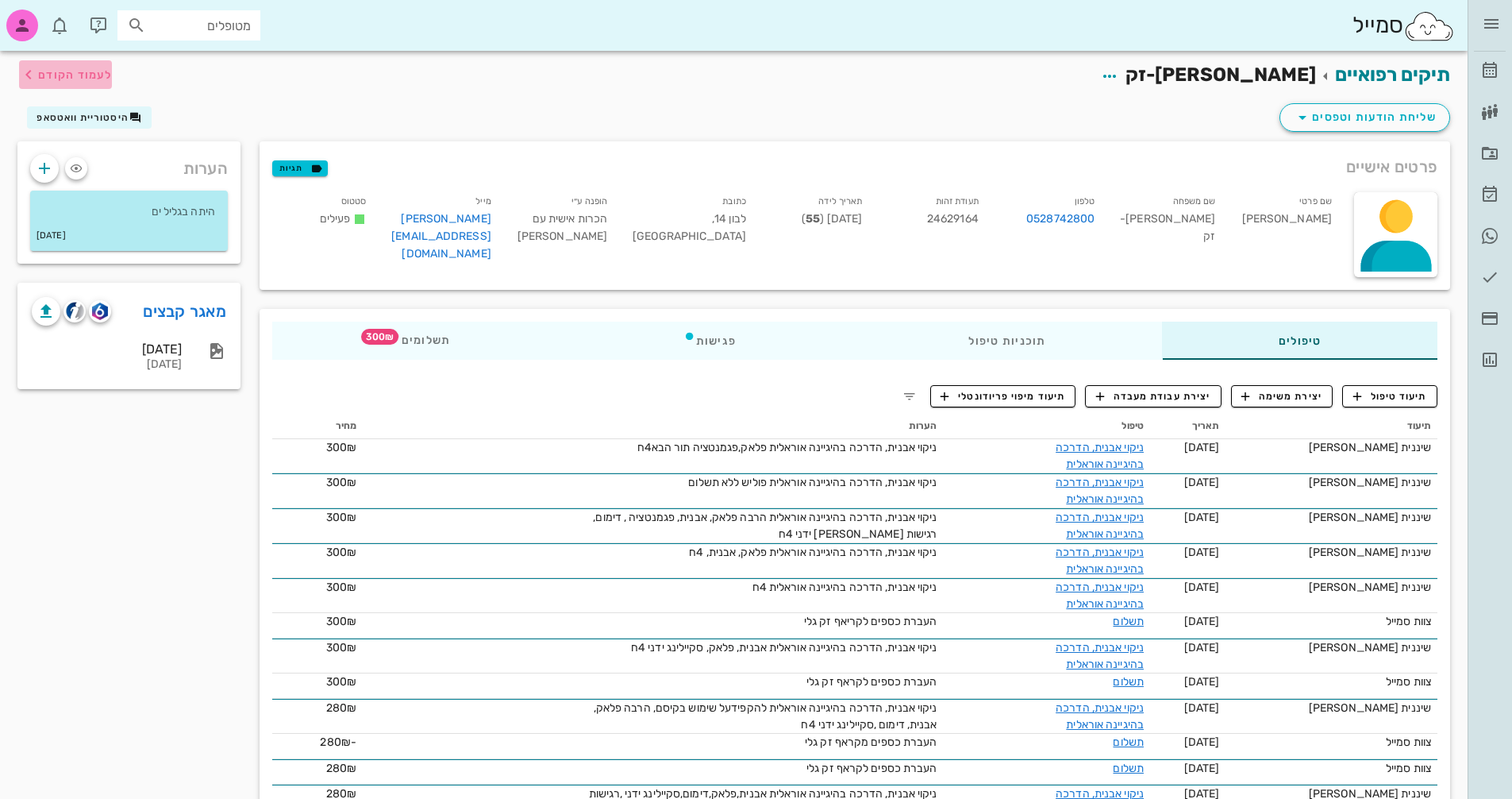
click at [66, 79] on span "לעמוד הקודם" at bounding box center [75, 75] width 74 height 13
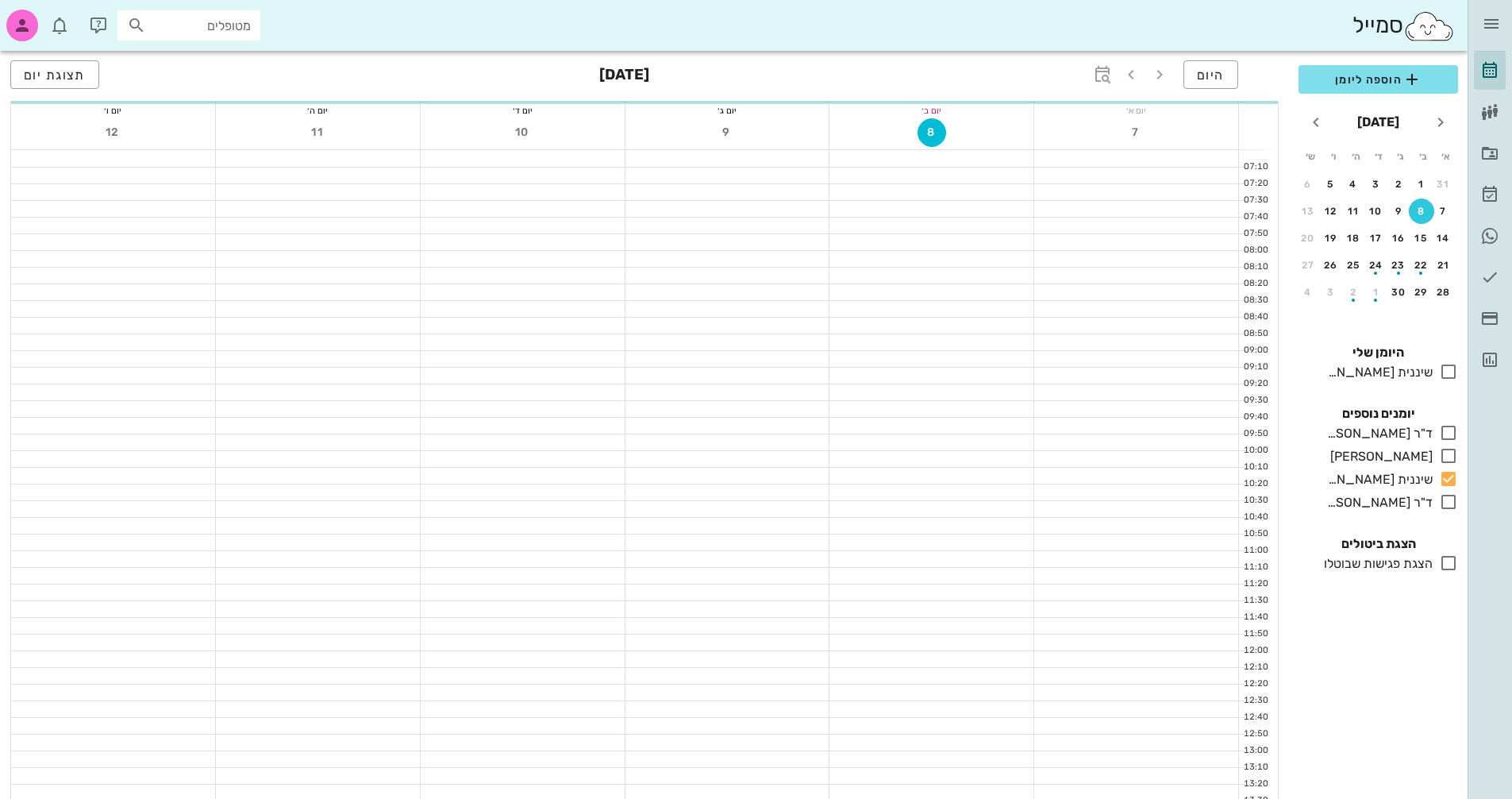
scroll to position [752, 0]
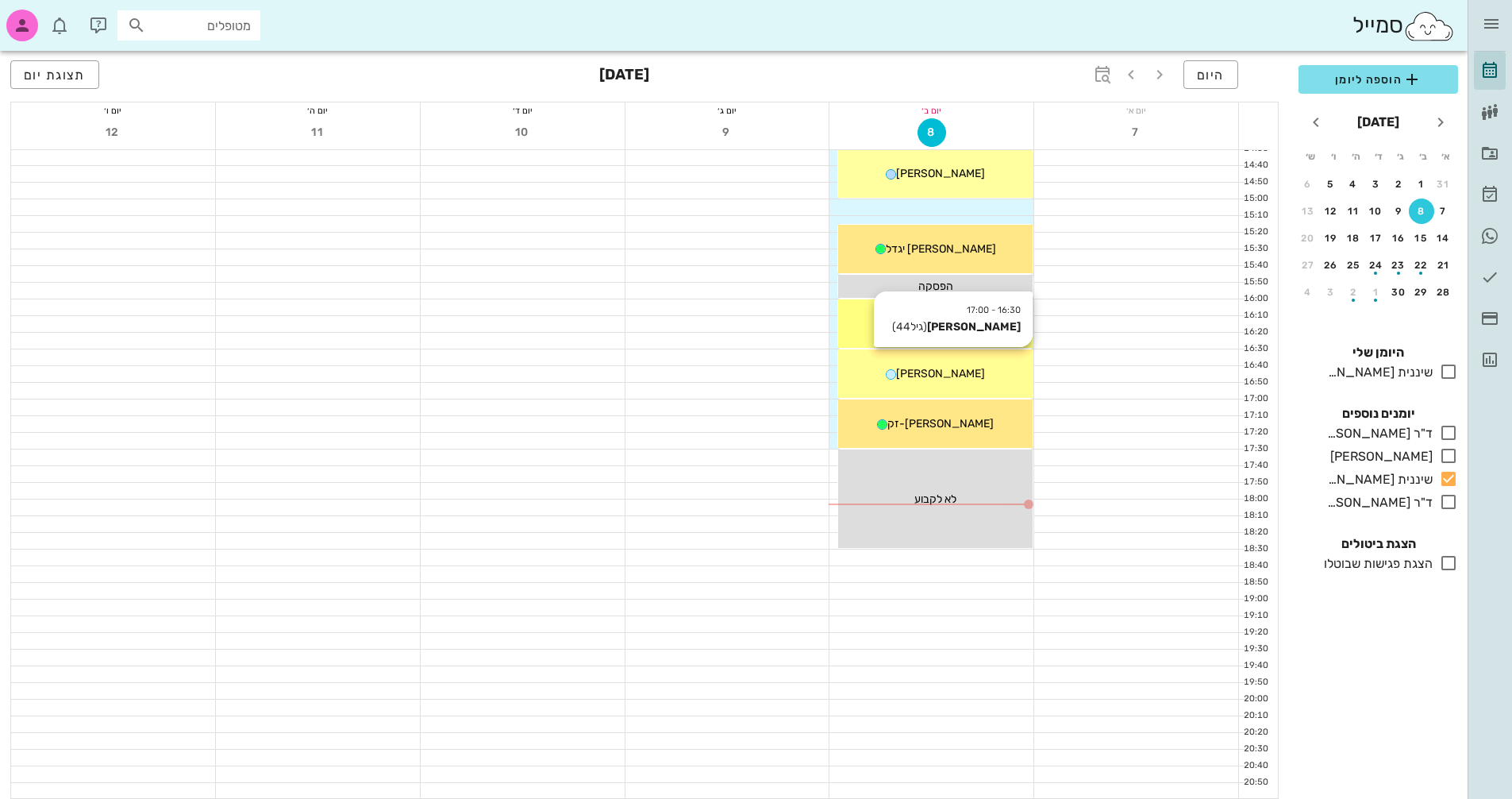
click at [990, 389] on div "16:30 - 17:00 [PERSON_NAME] (גיל 44 ) [PERSON_NAME]" at bounding box center [935, 374] width 195 height 49
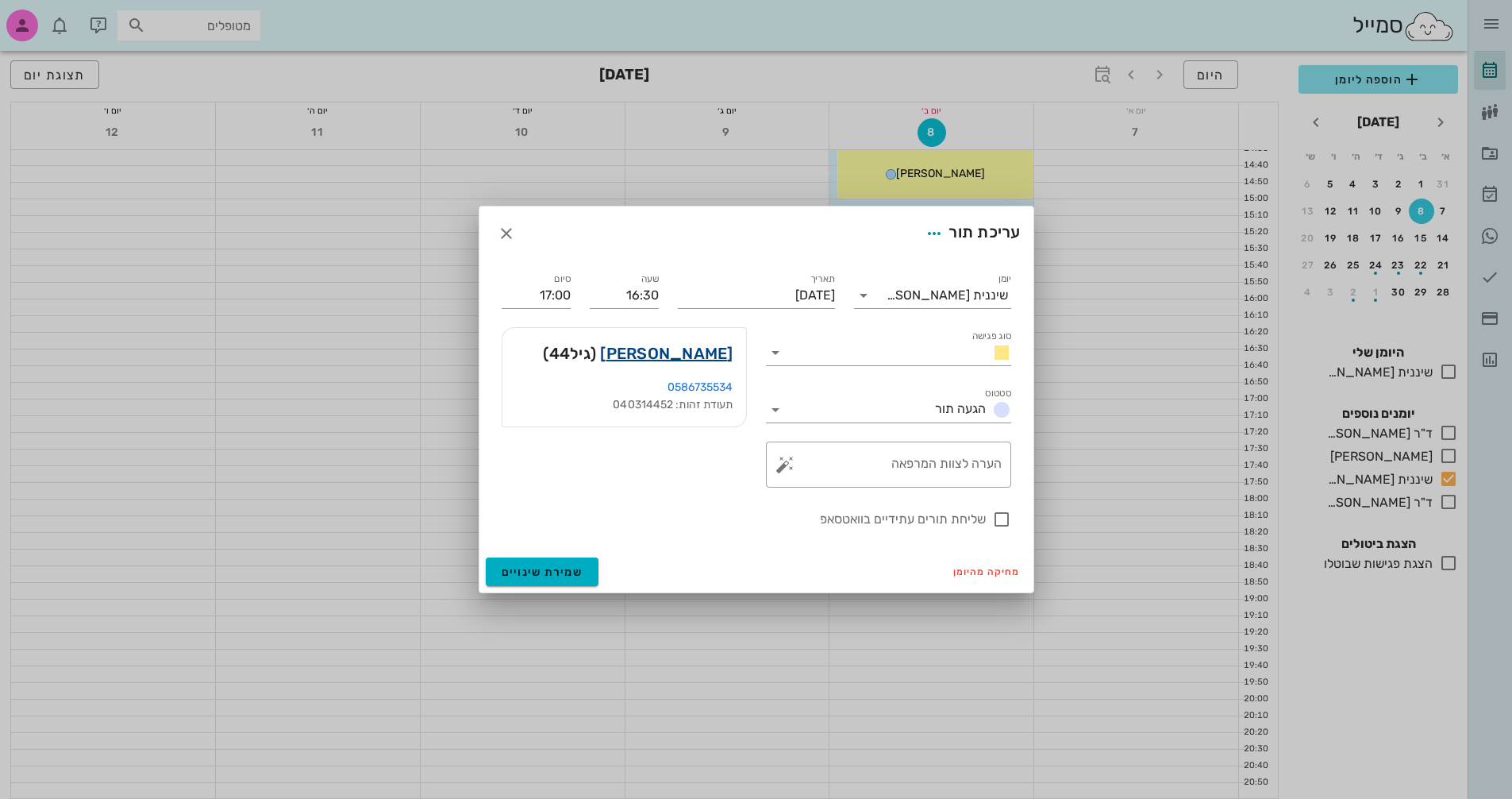
click at [692, 353] on link "[PERSON_NAME]" at bounding box center [665, 352] width 132 height 25
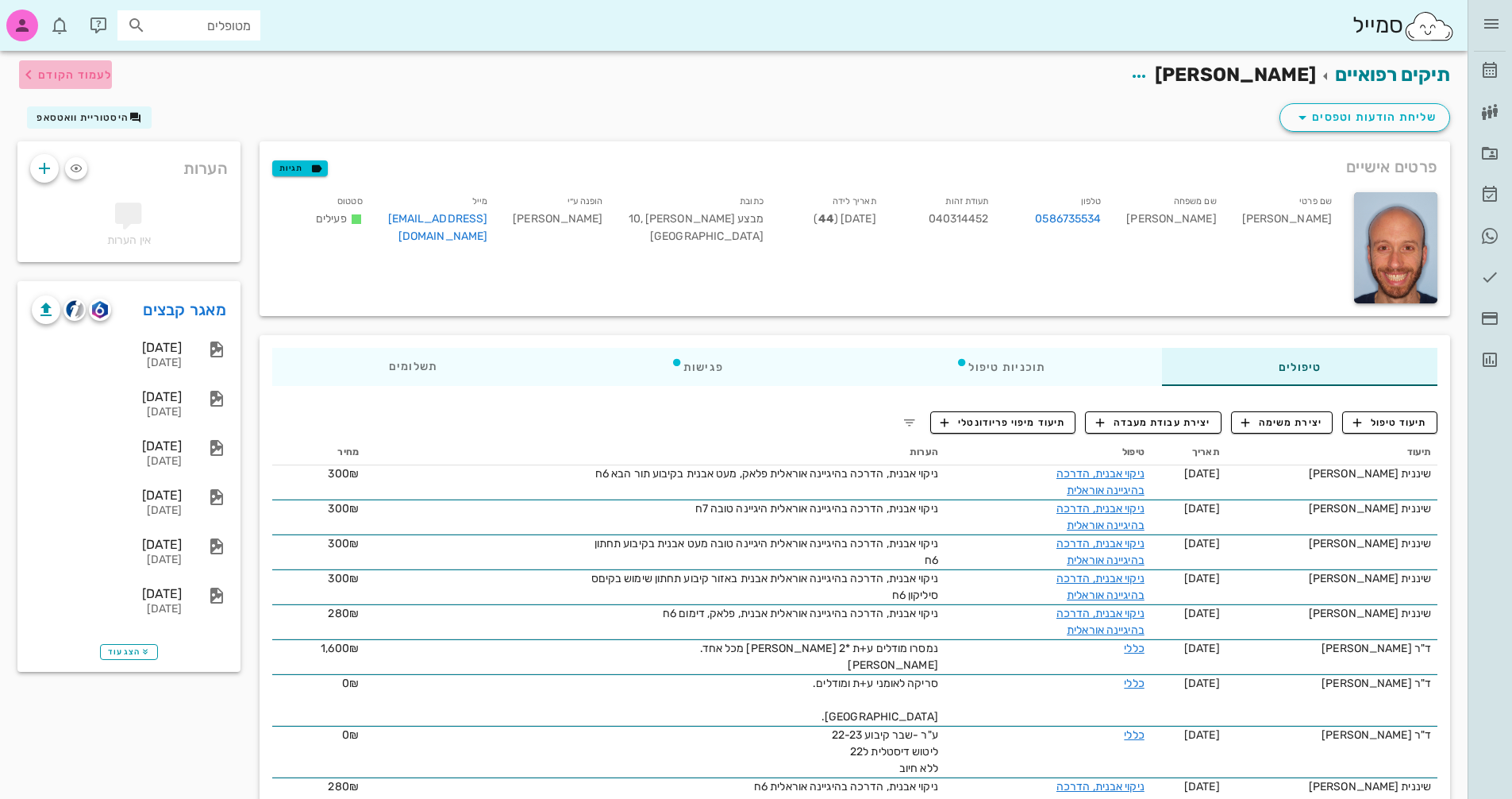
click at [101, 77] on span "לעמוד הקודם" at bounding box center [75, 75] width 74 height 13
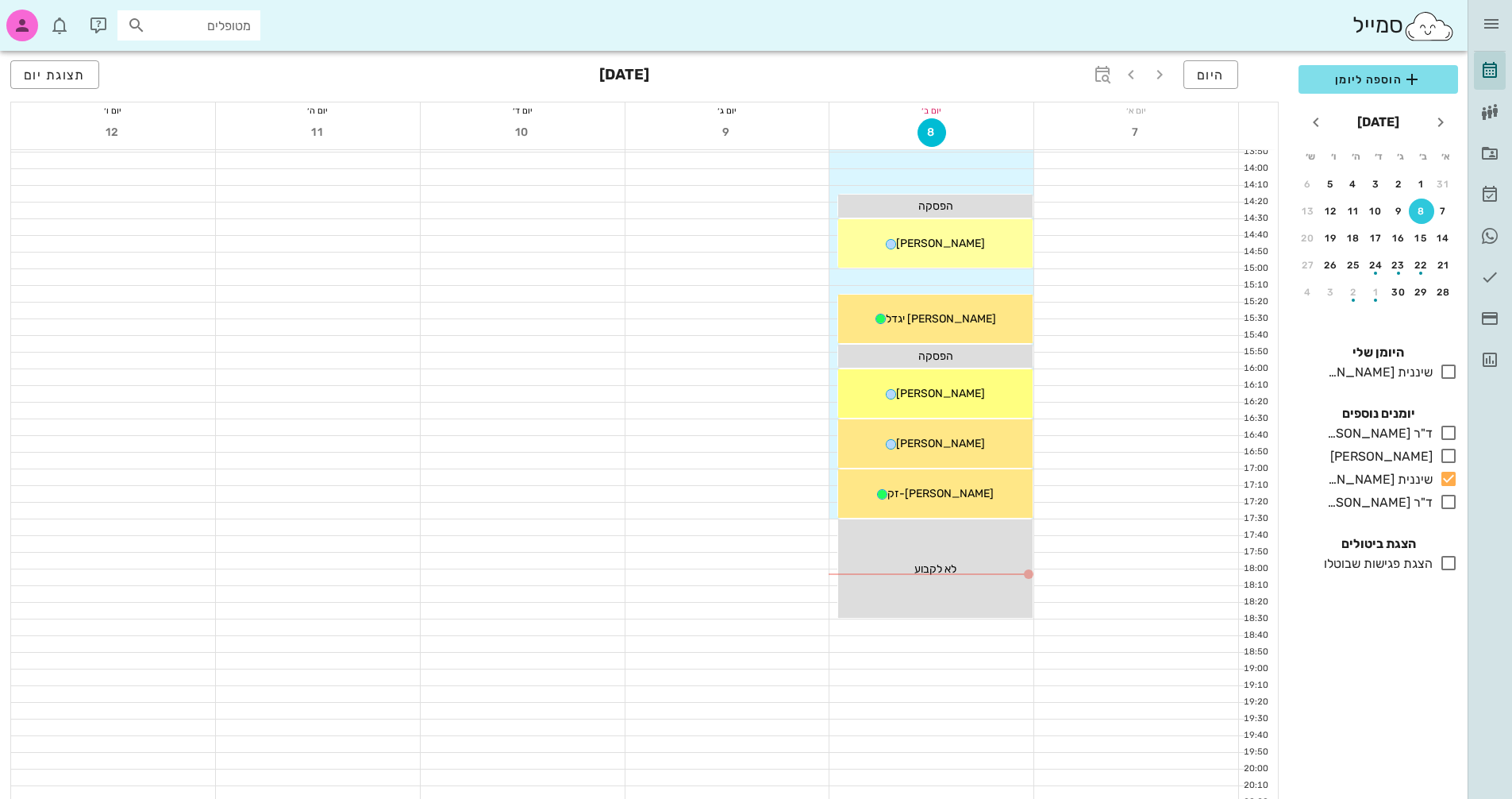
scroll to position [593, 0]
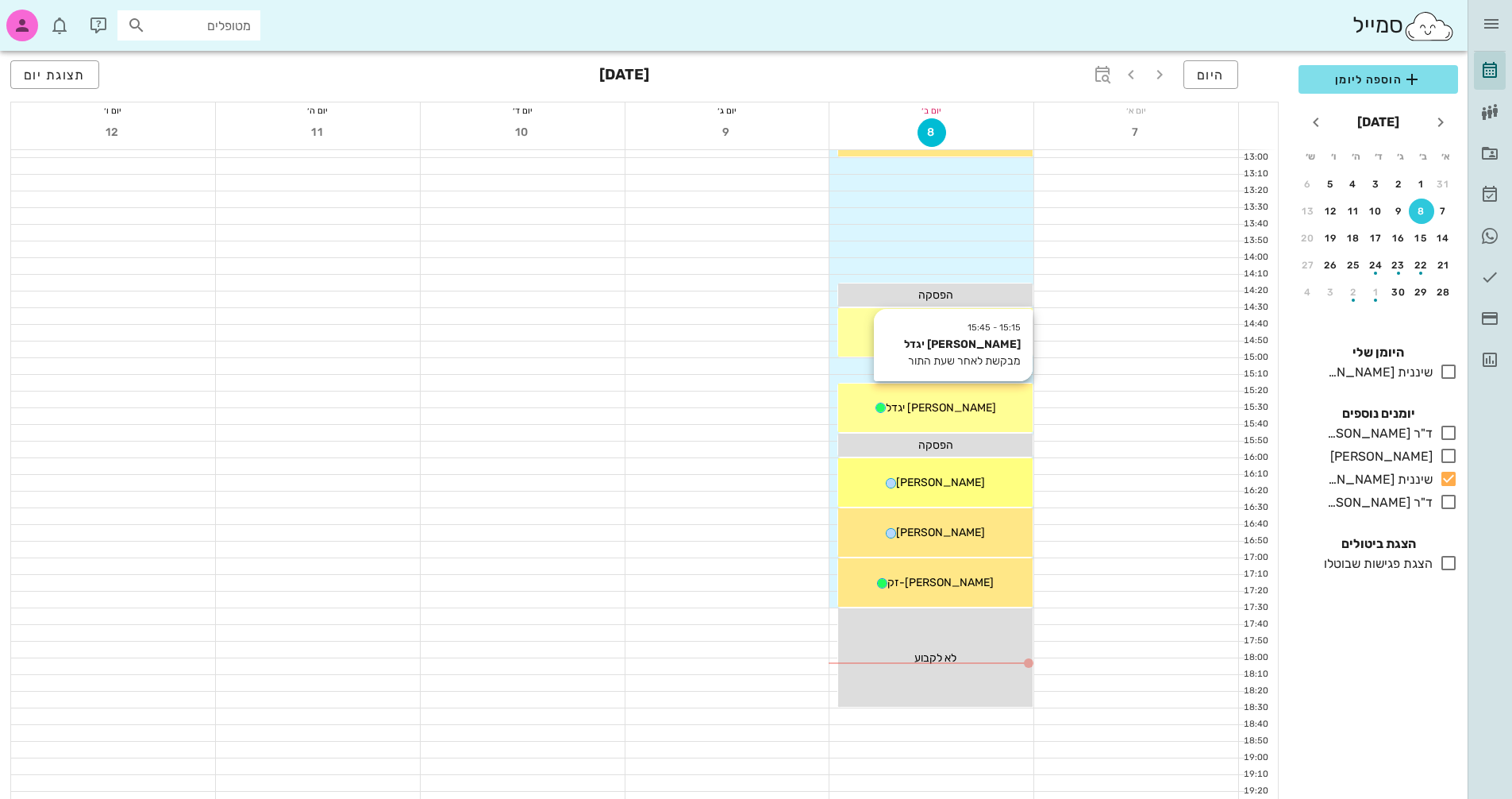
click at [974, 404] on div "[PERSON_NAME] יגדל" at bounding box center [935, 408] width 195 height 17
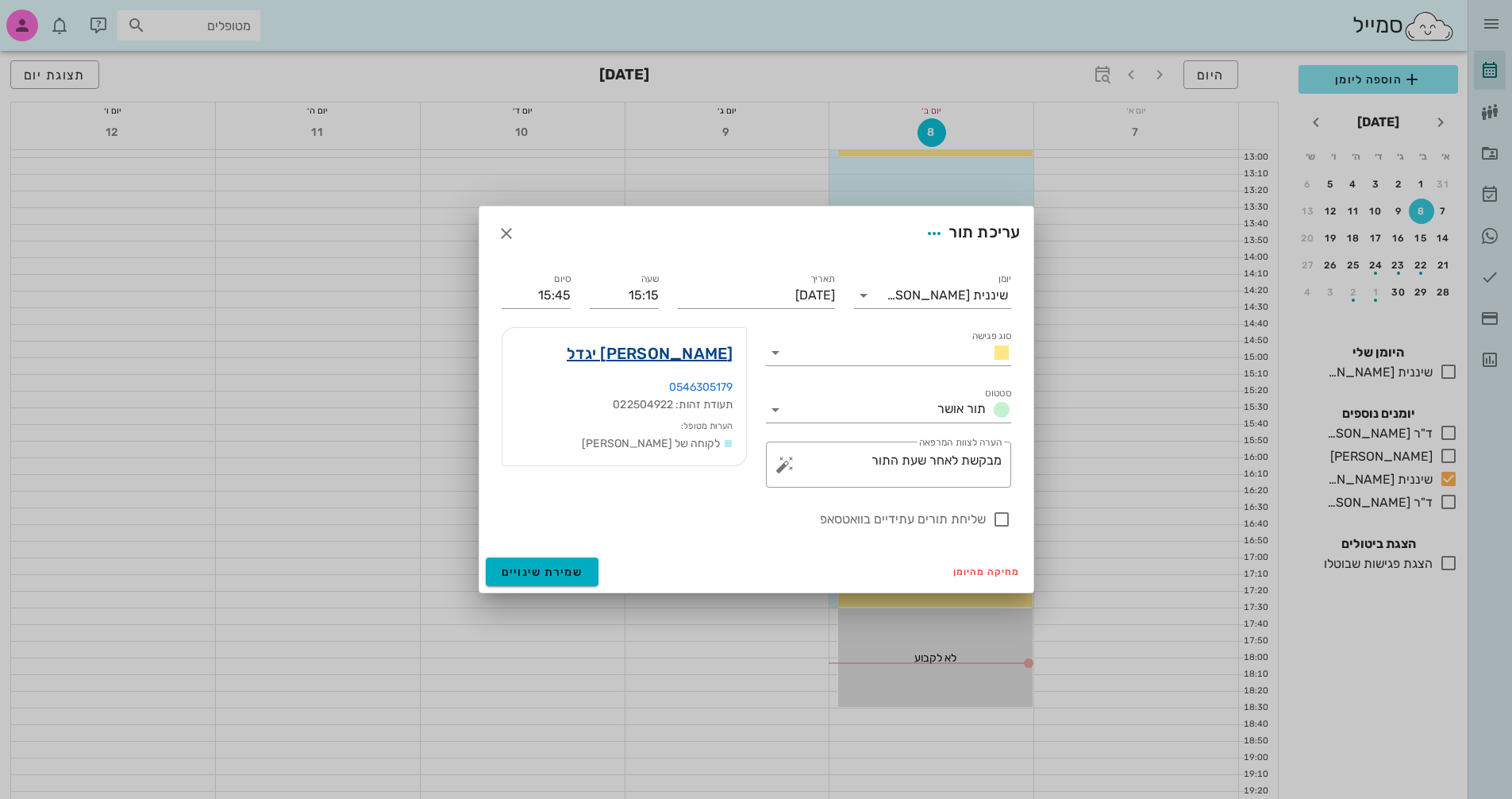
click at [727, 356] on link "[PERSON_NAME] יגדל" at bounding box center [649, 352] width 166 height 25
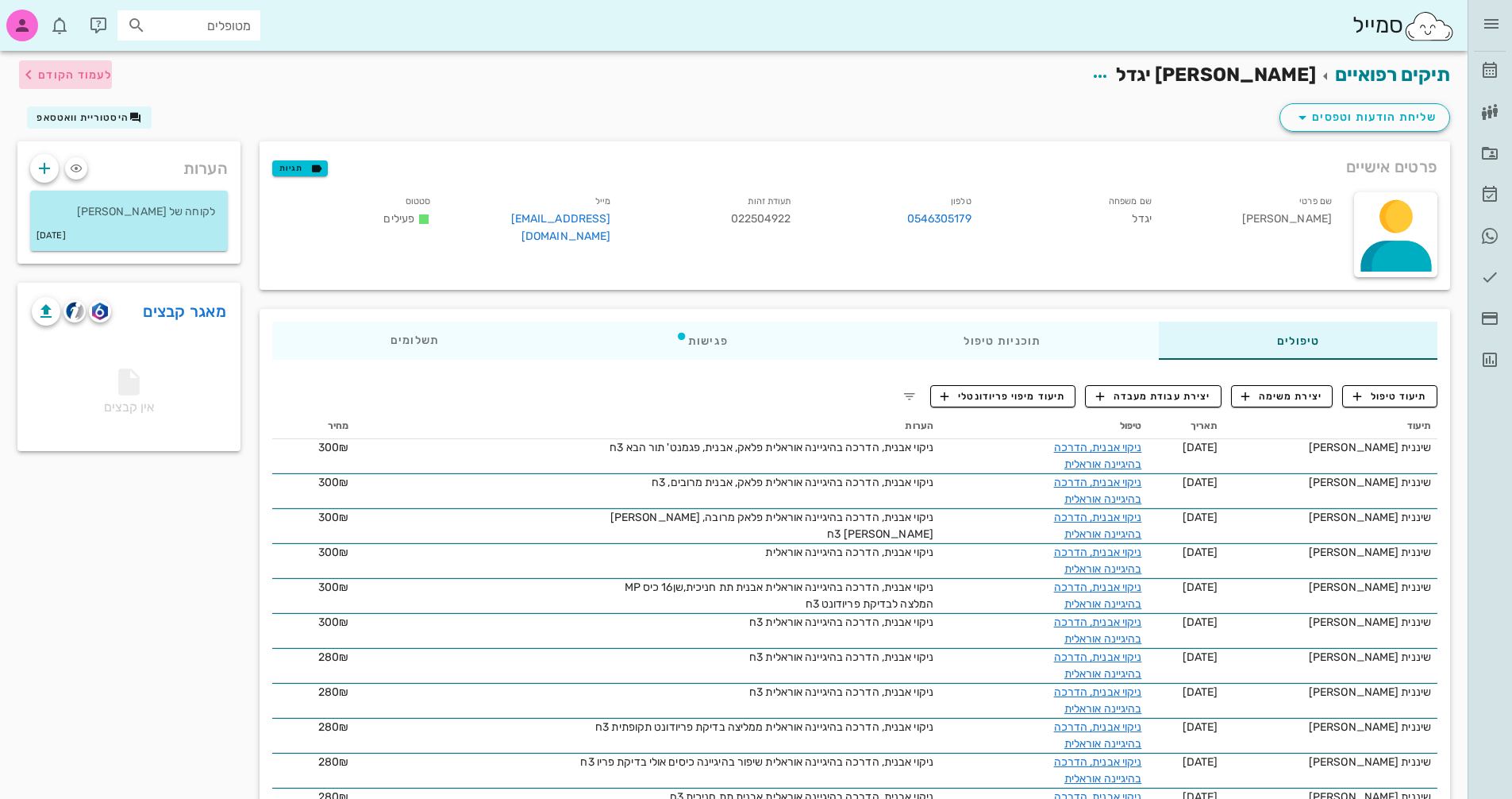
click at [88, 73] on span "לעמוד הקודם" at bounding box center [75, 75] width 74 height 13
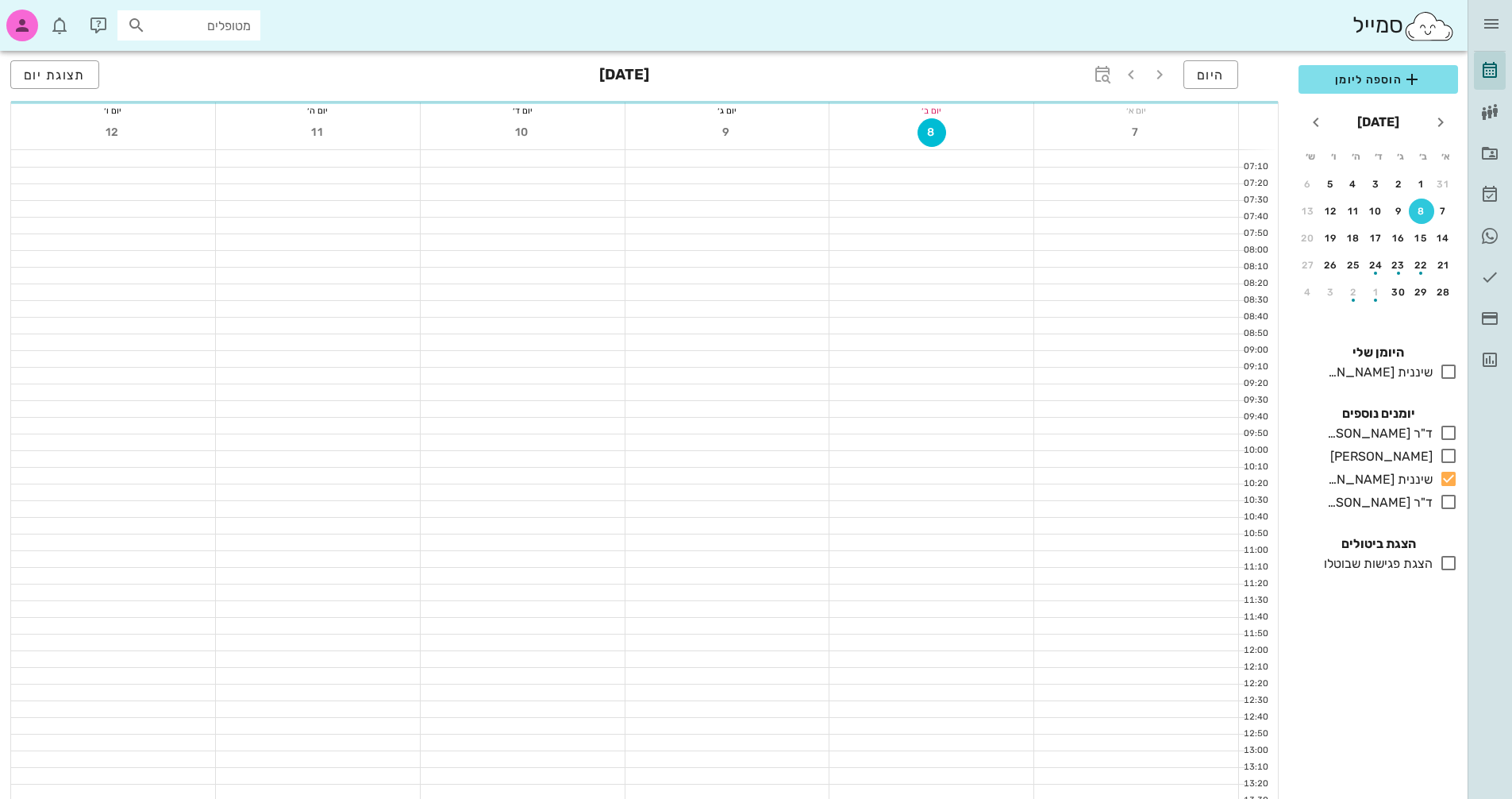
scroll to position [593, 0]
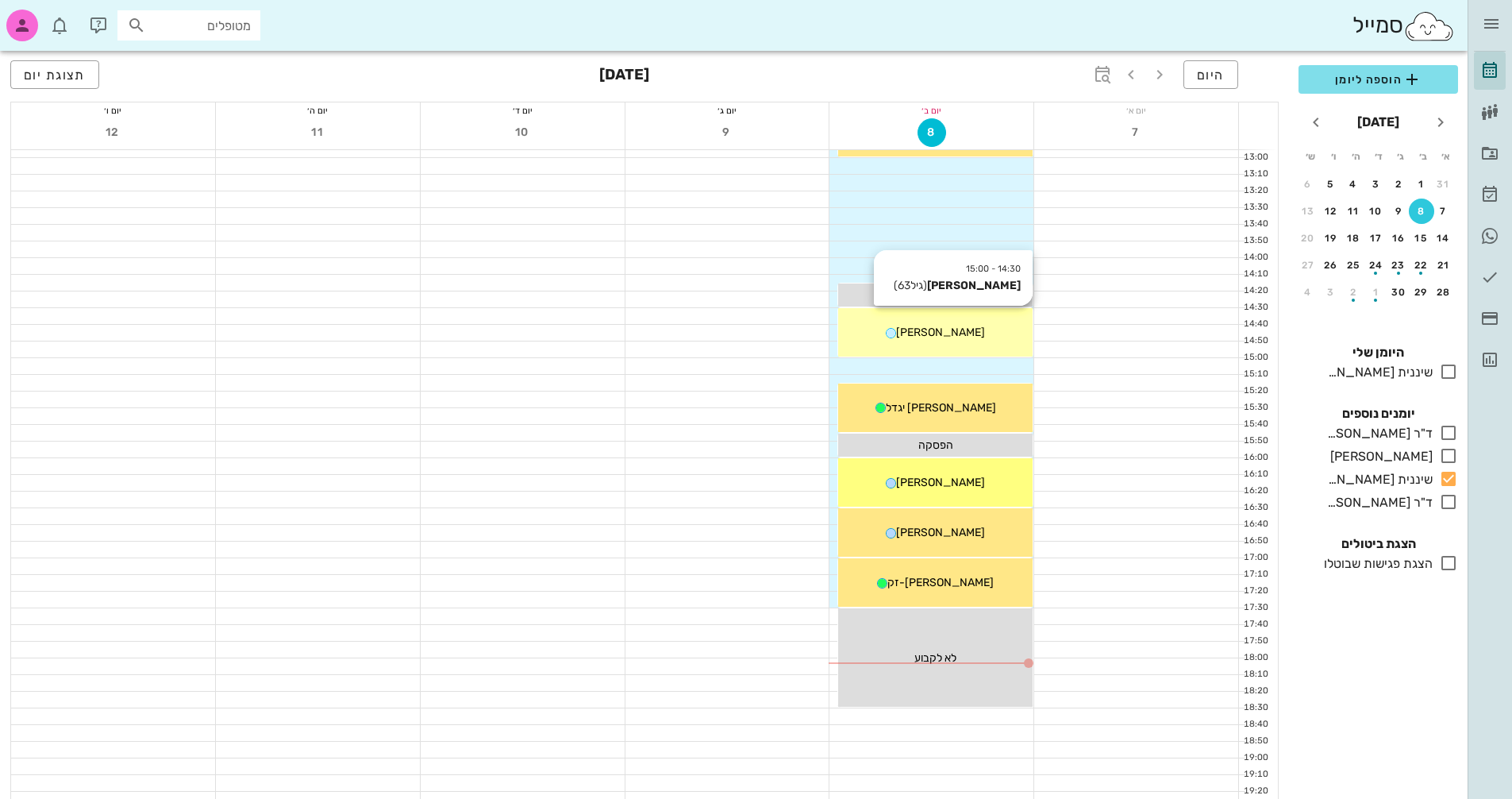
click at [963, 336] on span "[PERSON_NAME]" at bounding box center [940, 332] width 89 height 13
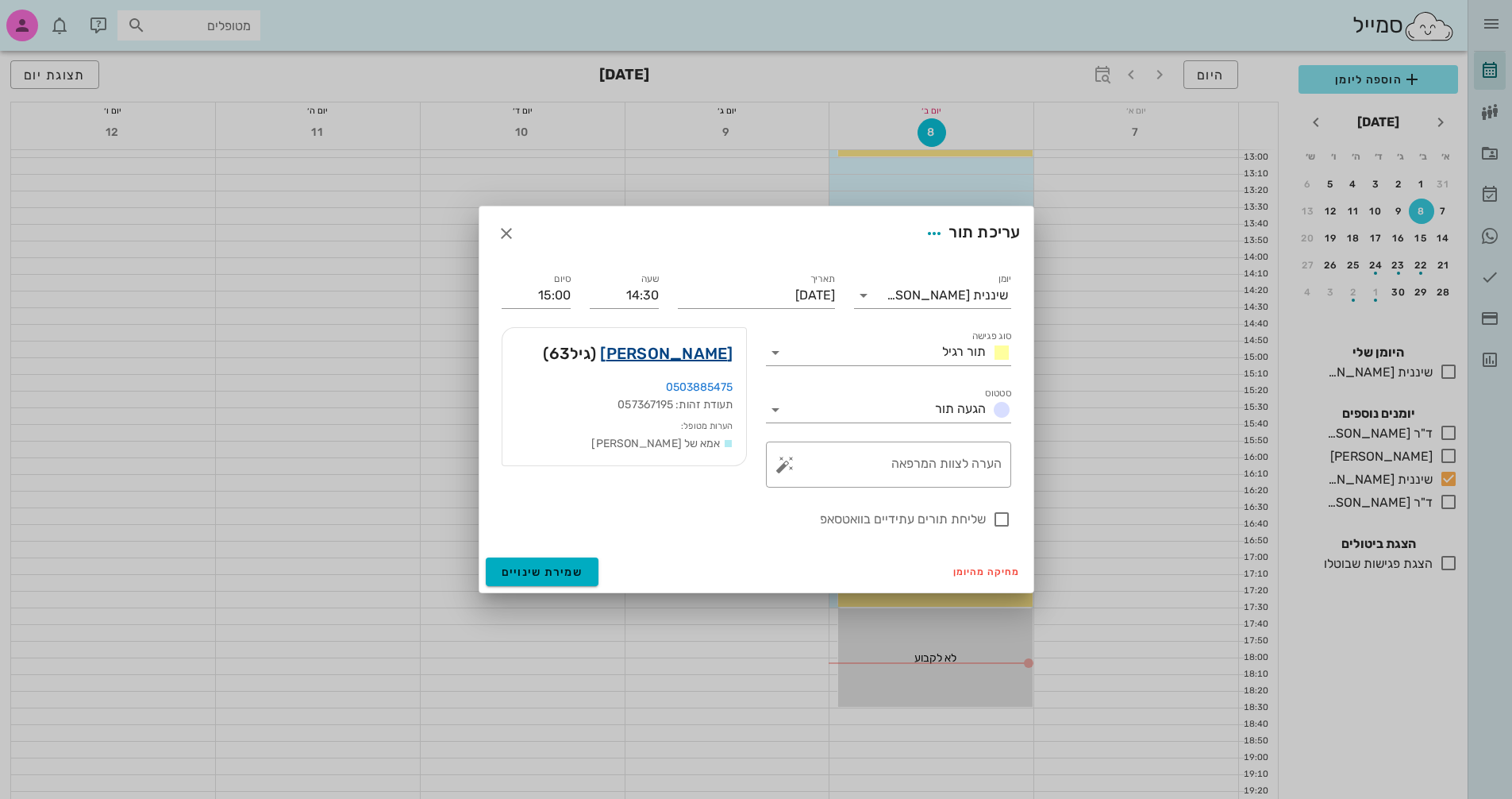
click at [703, 359] on link "[PERSON_NAME]" at bounding box center [665, 352] width 132 height 25
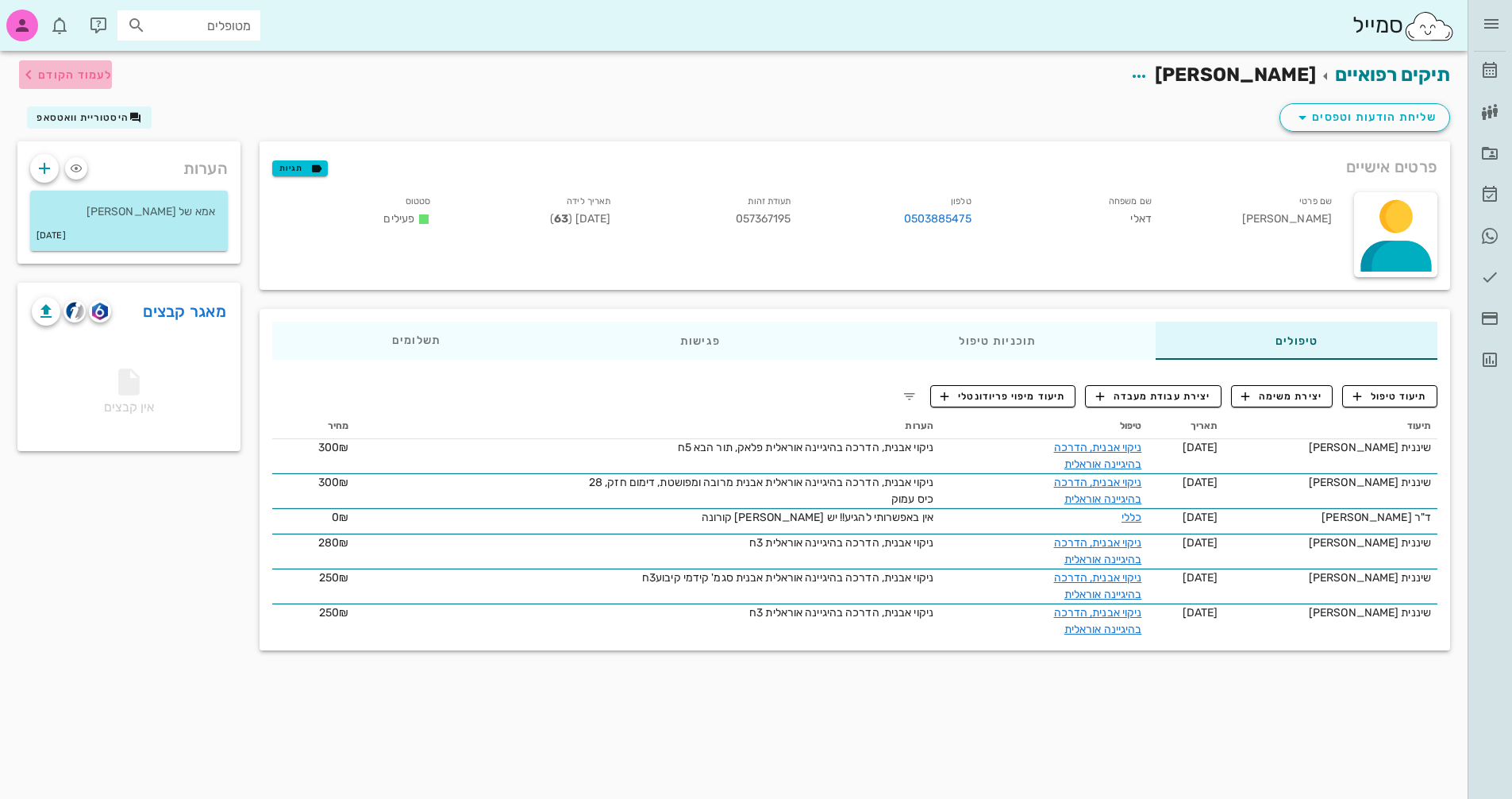
click at [87, 72] on span "לעמוד הקודם" at bounding box center [75, 75] width 74 height 13
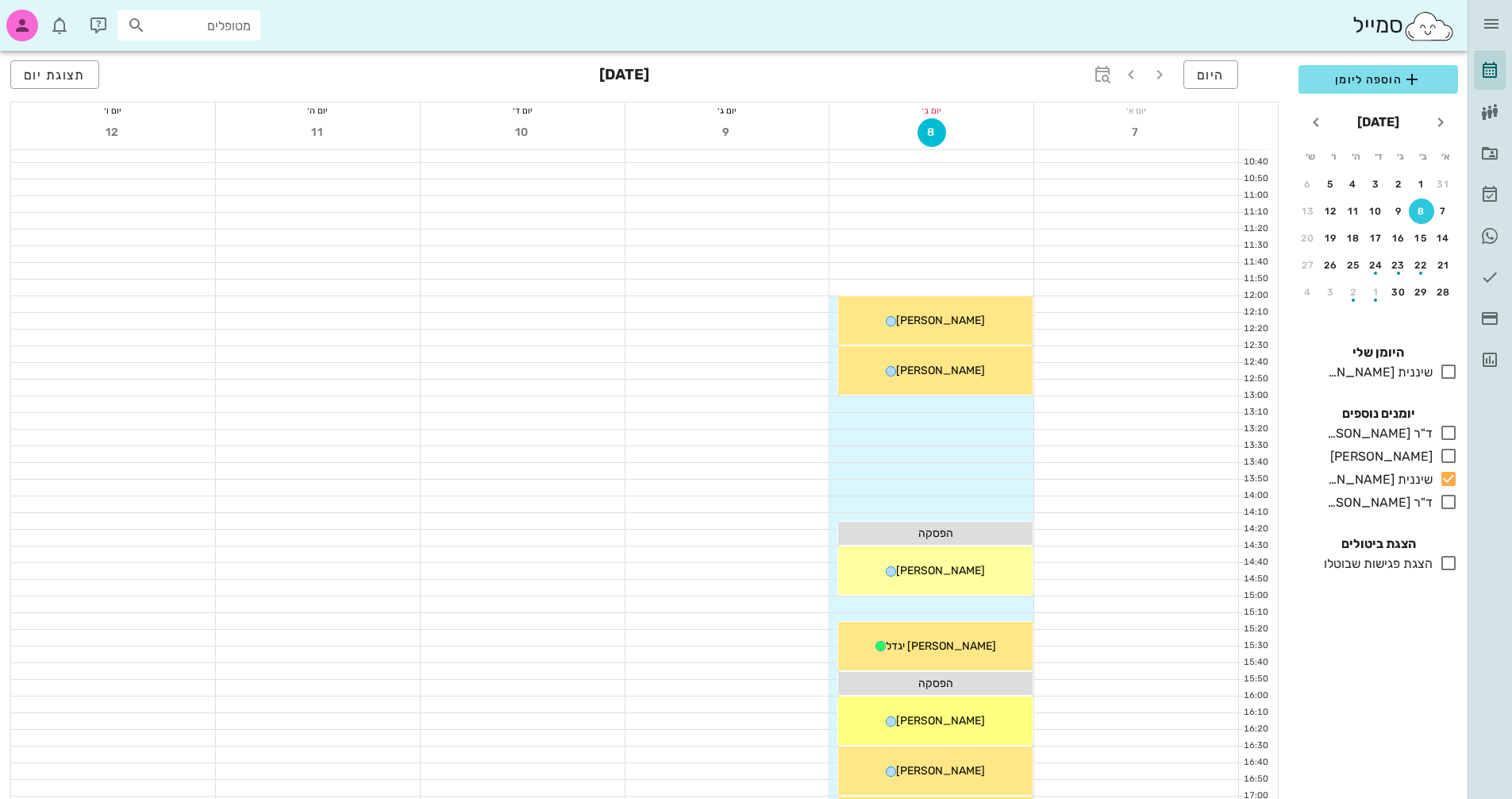
scroll to position [117, 0]
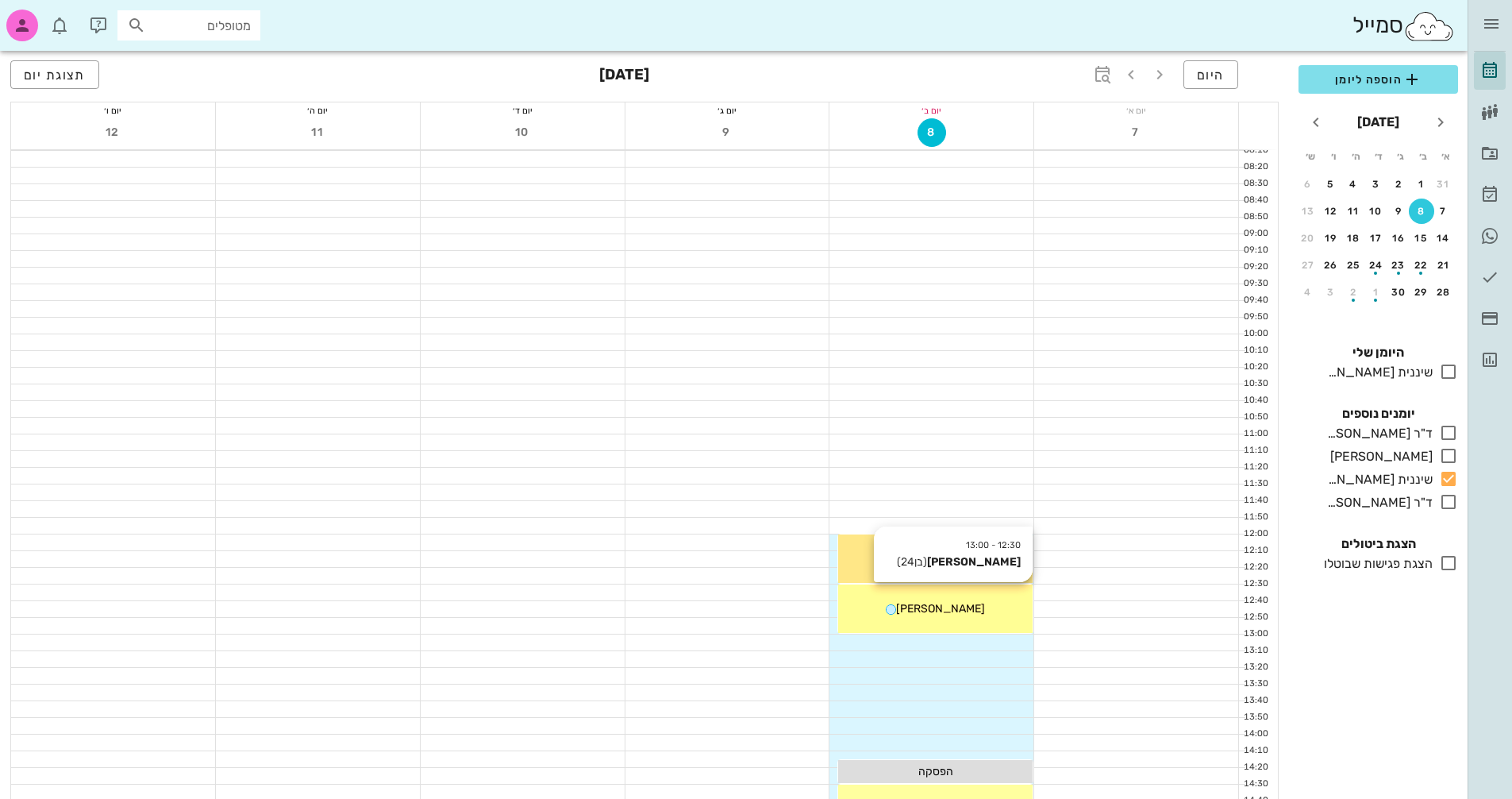
click at [956, 615] on span "[PERSON_NAME]" at bounding box center [940, 608] width 89 height 13
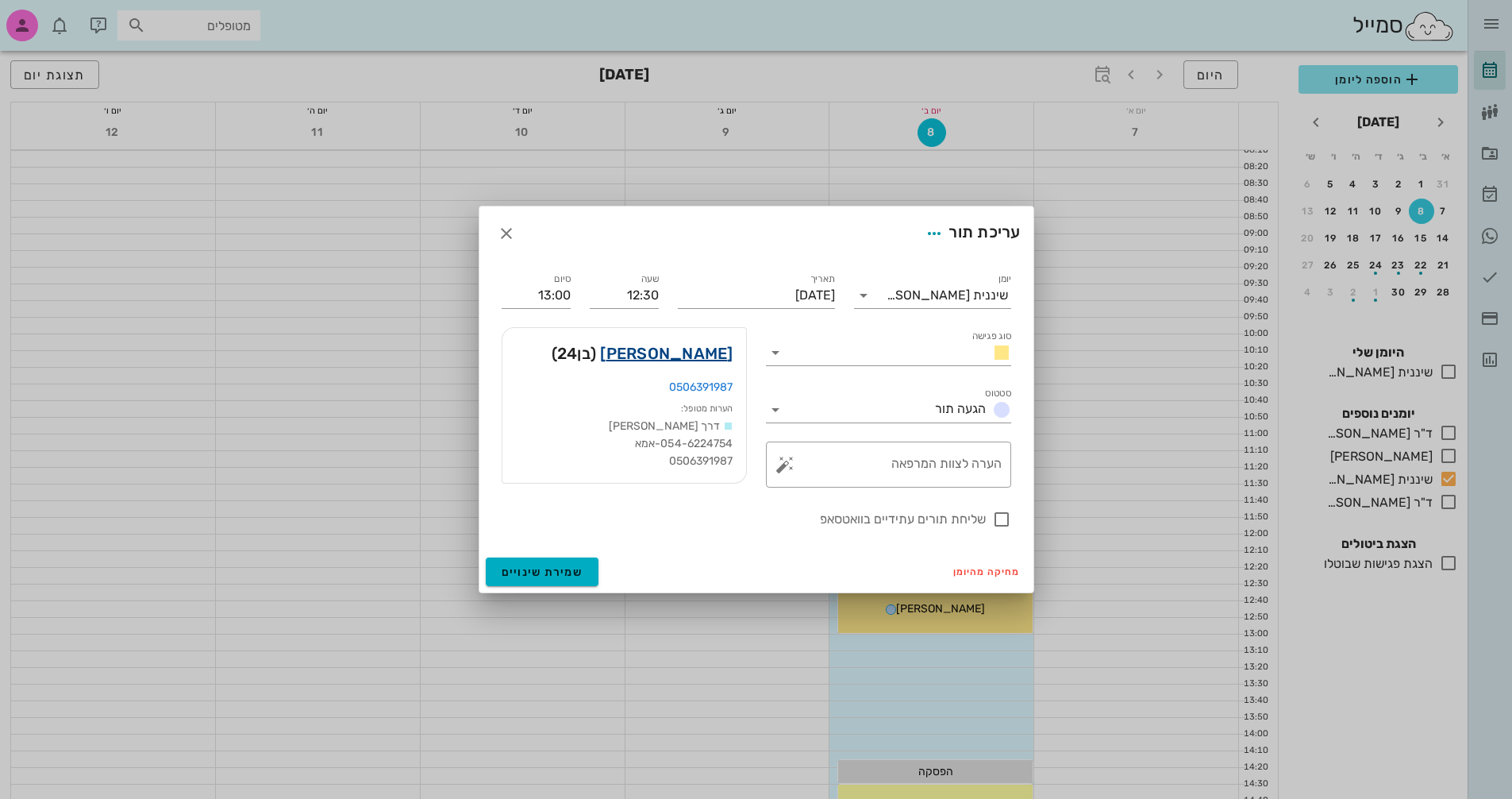
click at [709, 356] on link "[PERSON_NAME]" at bounding box center [665, 352] width 132 height 25
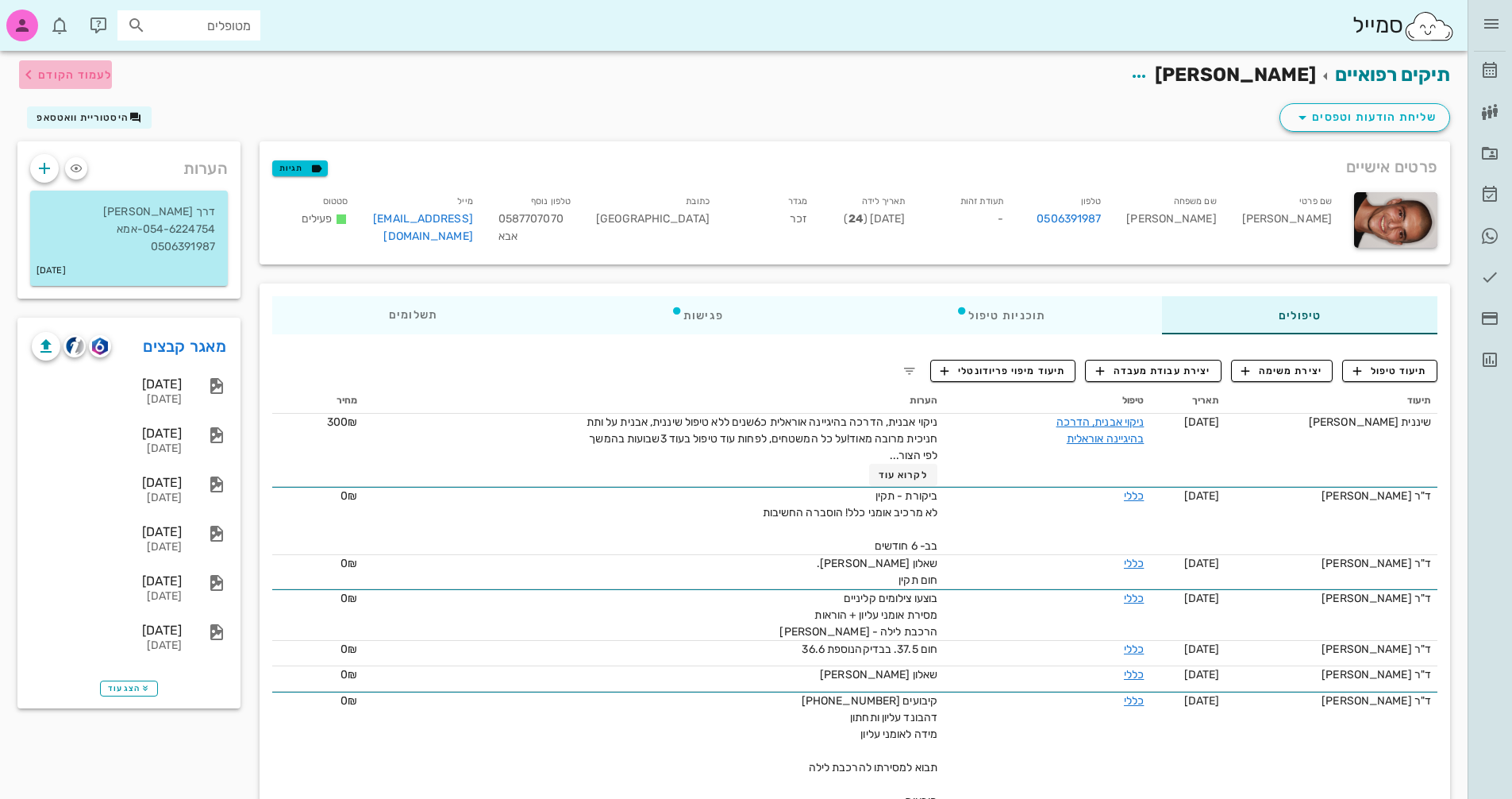
click at [57, 71] on span "לעמוד הקודם" at bounding box center [75, 75] width 74 height 13
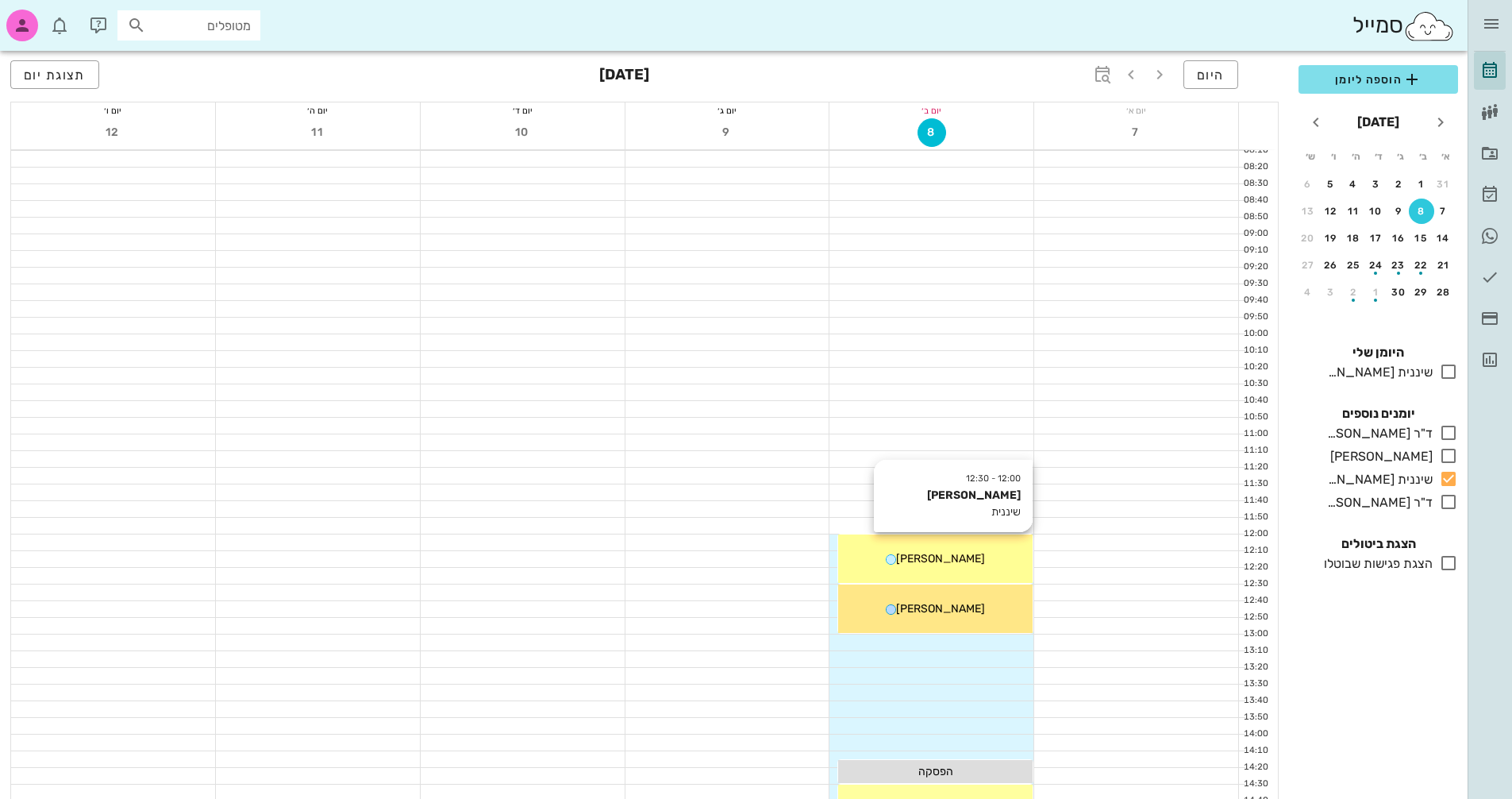
click at [949, 564] on span "[PERSON_NAME]" at bounding box center [940, 558] width 89 height 13
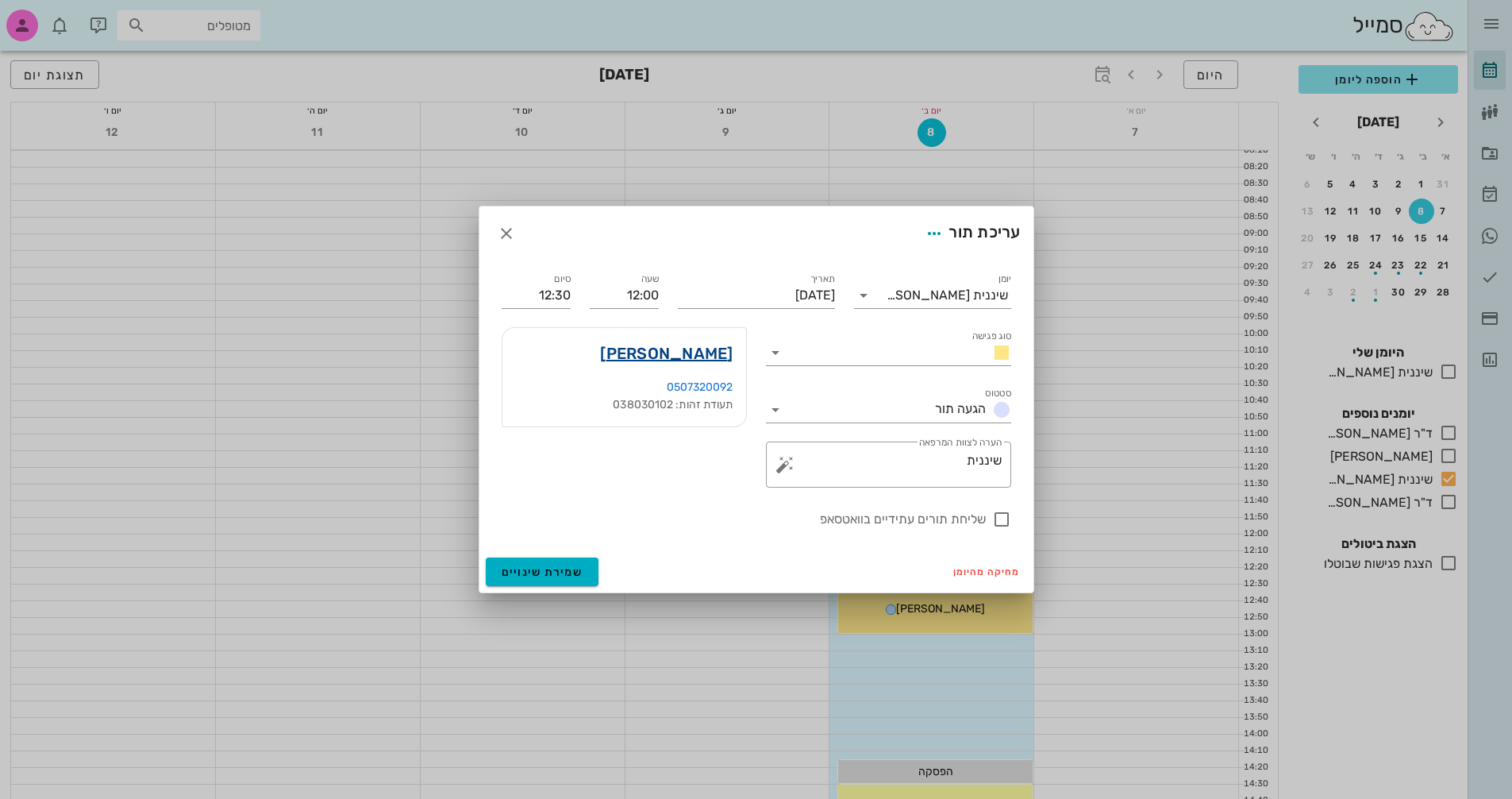
click at [712, 355] on link "[PERSON_NAME]" at bounding box center [665, 352] width 132 height 25
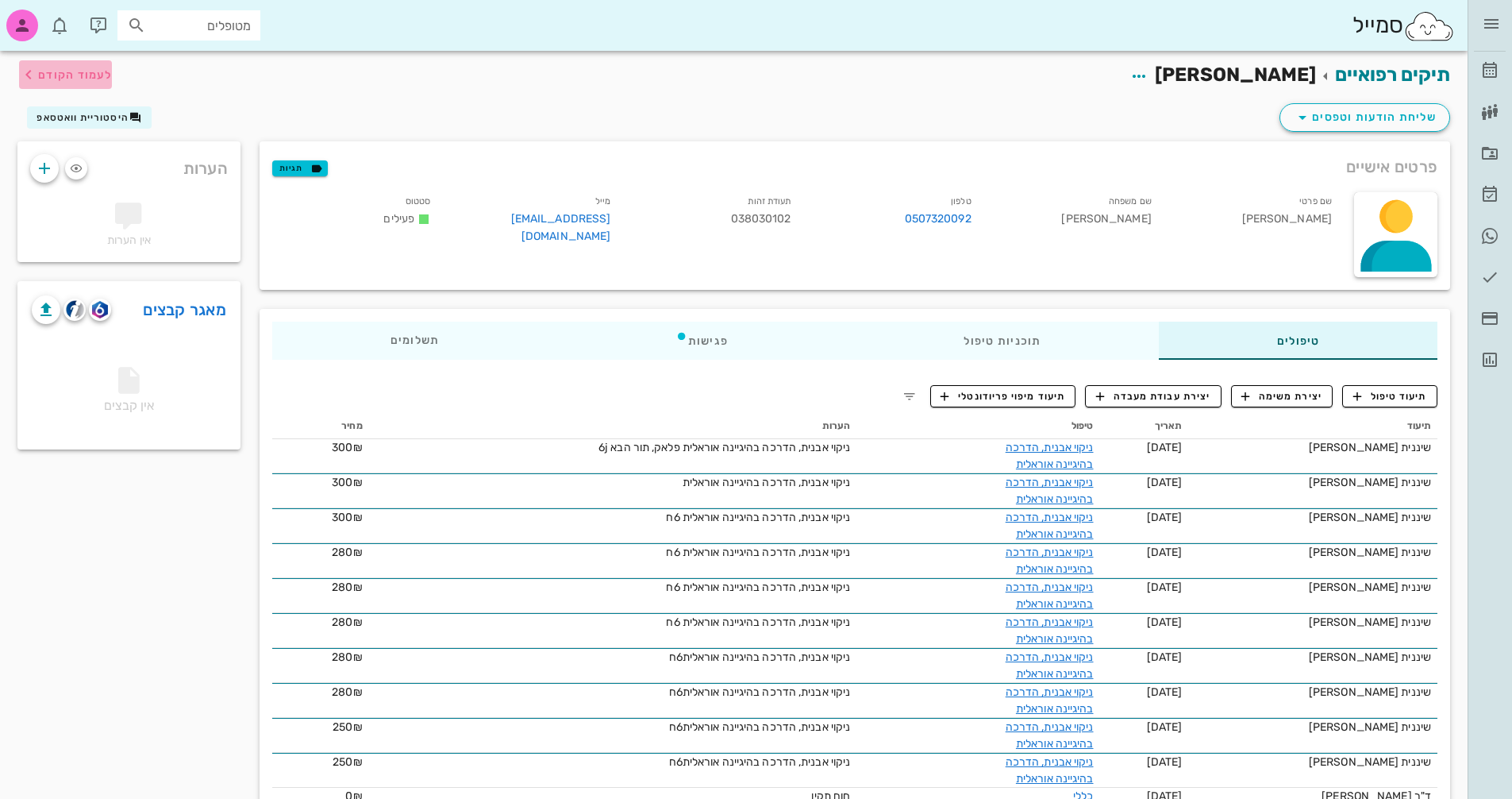
click at [84, 74] on span "לעמוד הקודם" at bounding box center [75, 75] width 74 height 13
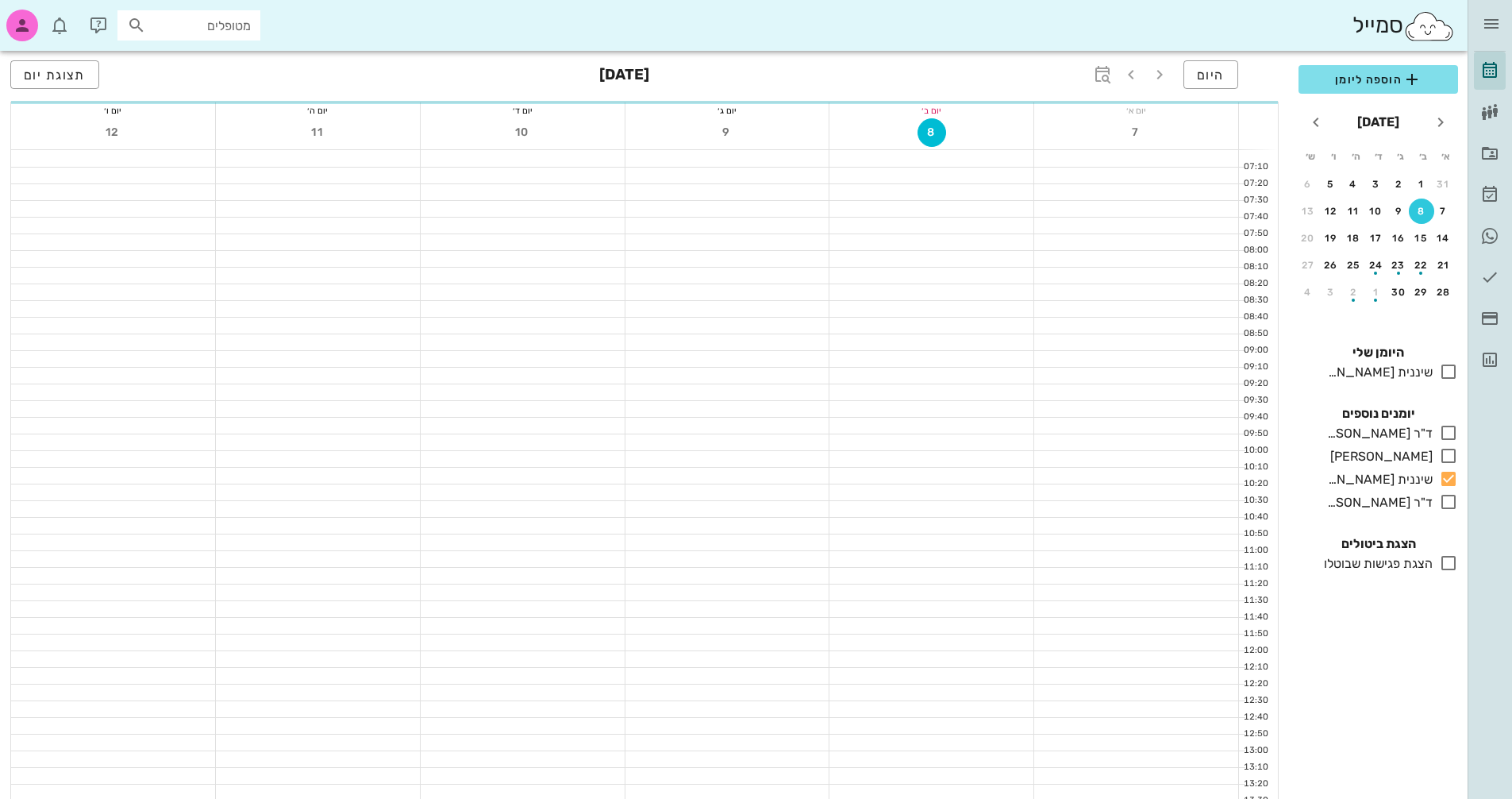
scroll to position [117, 0]
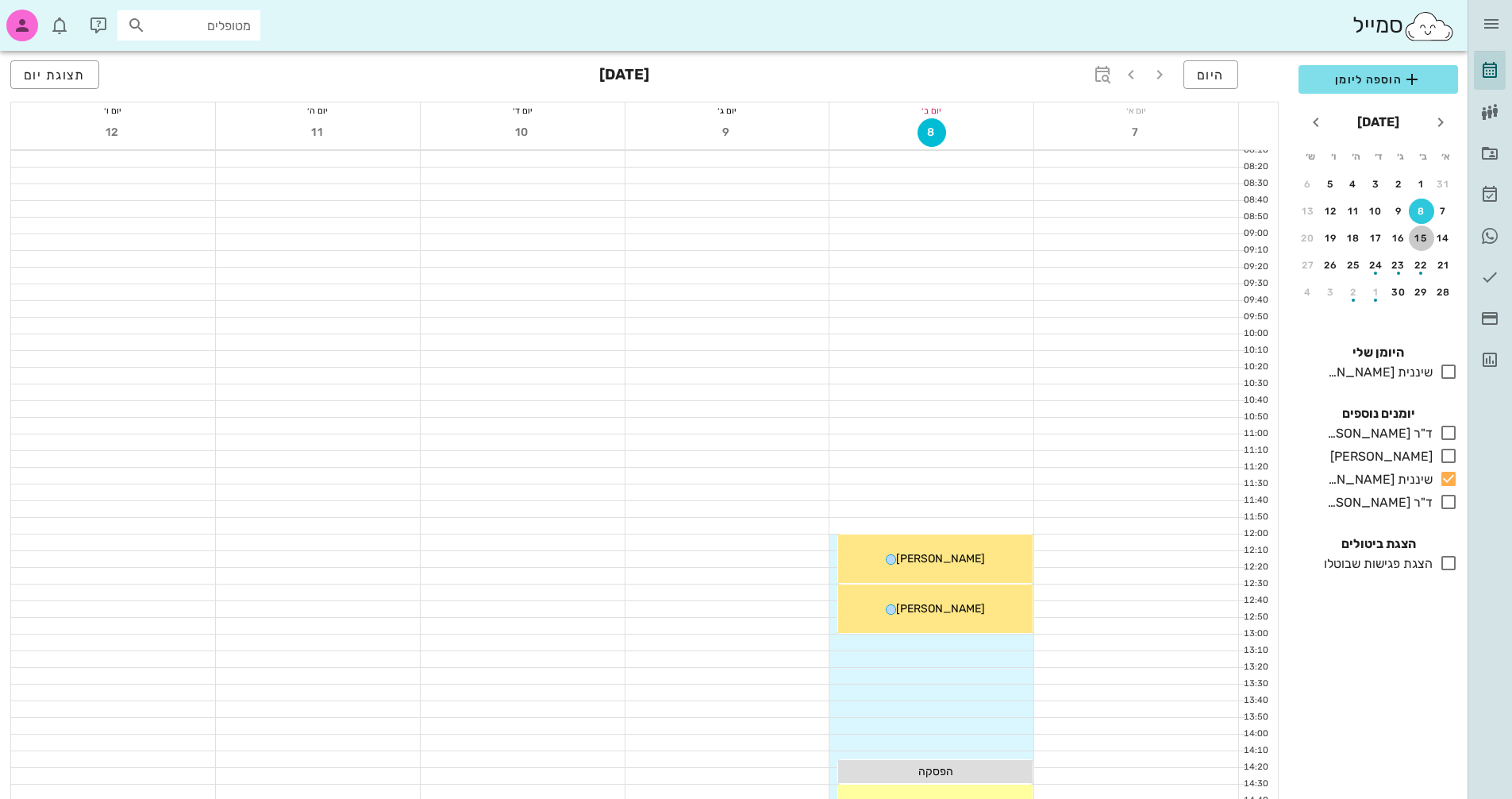
click at [1416, 238] on div "15" at bounding box center [1421, 238] width 25 height 11
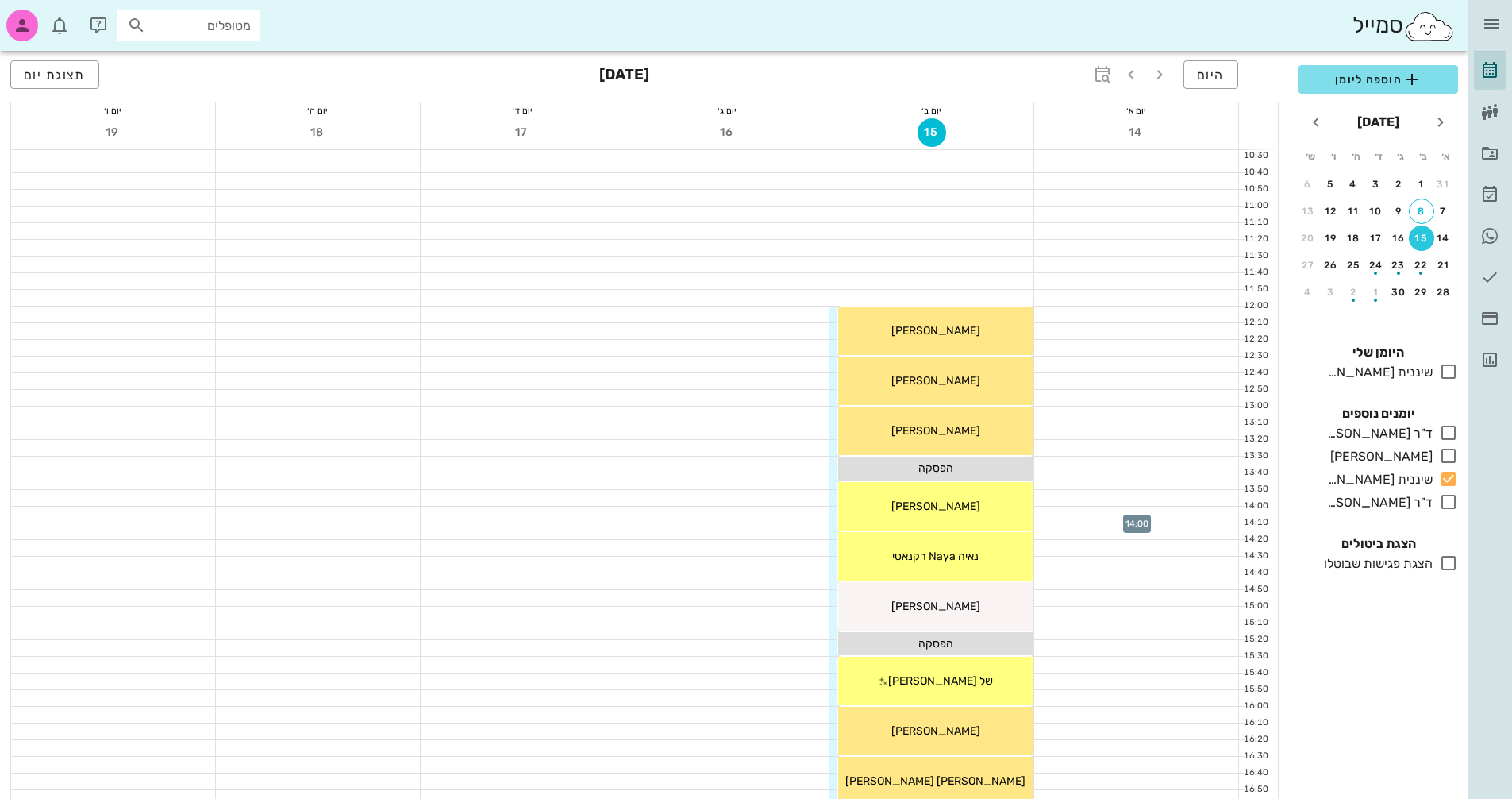
scroll to position [434, 0]
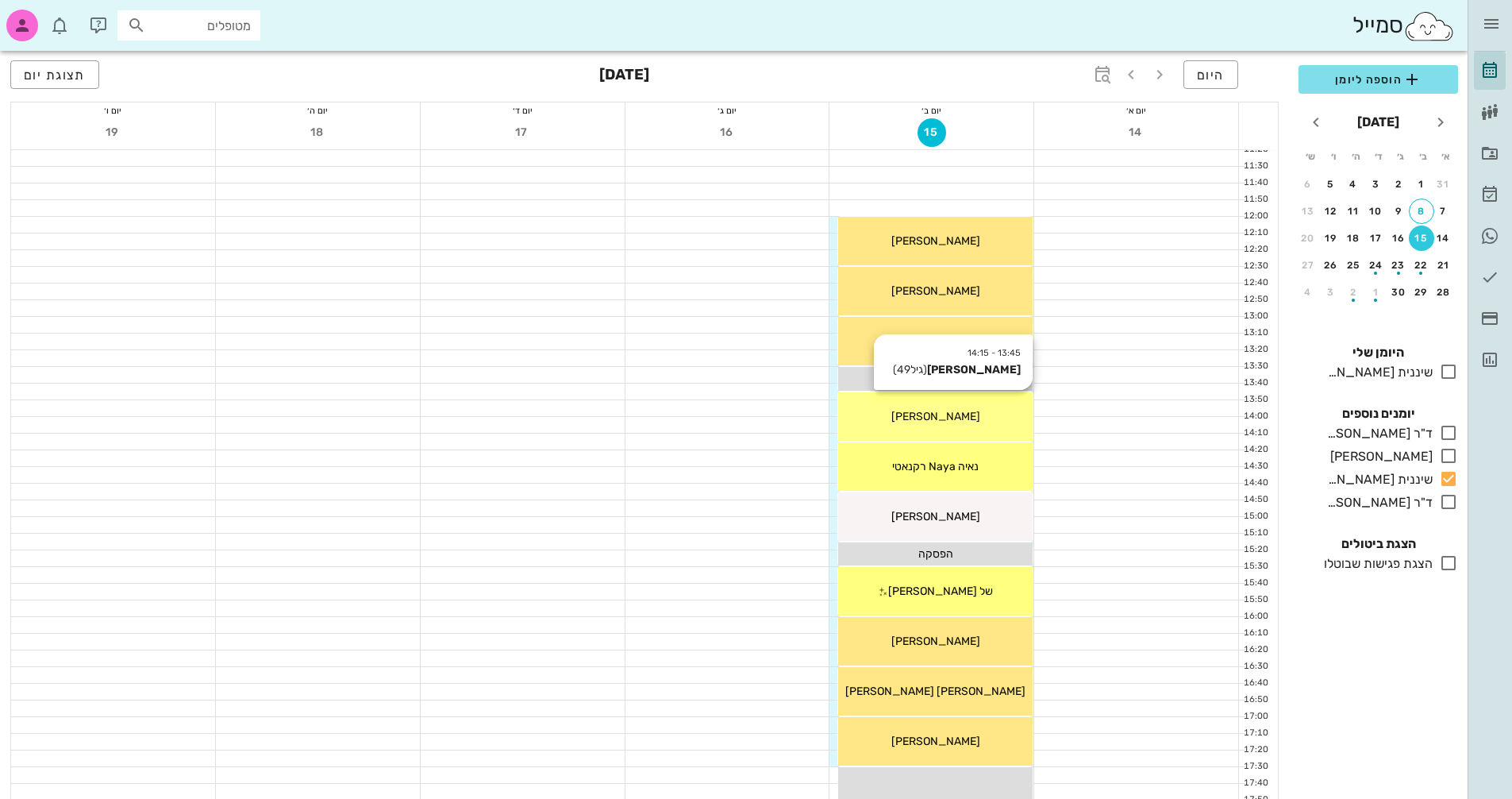
click at [999, 424] on div "[PERSON_NAME]" at bounding box center [935, 416] width 195 height 17
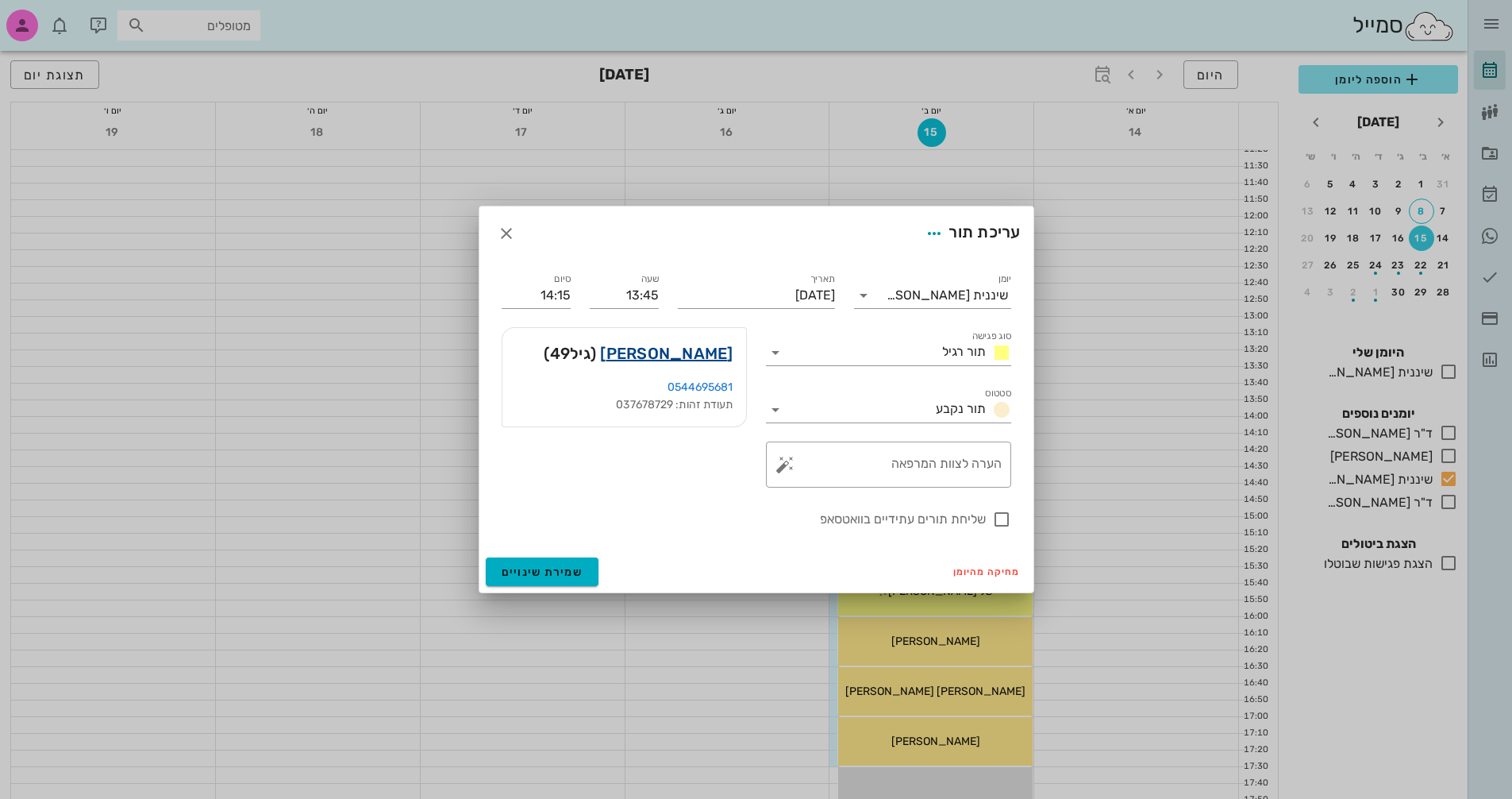
click at [677, 352] on link "[PERSON_NAME]" at bounding box center [665, 352] width 132 height 25
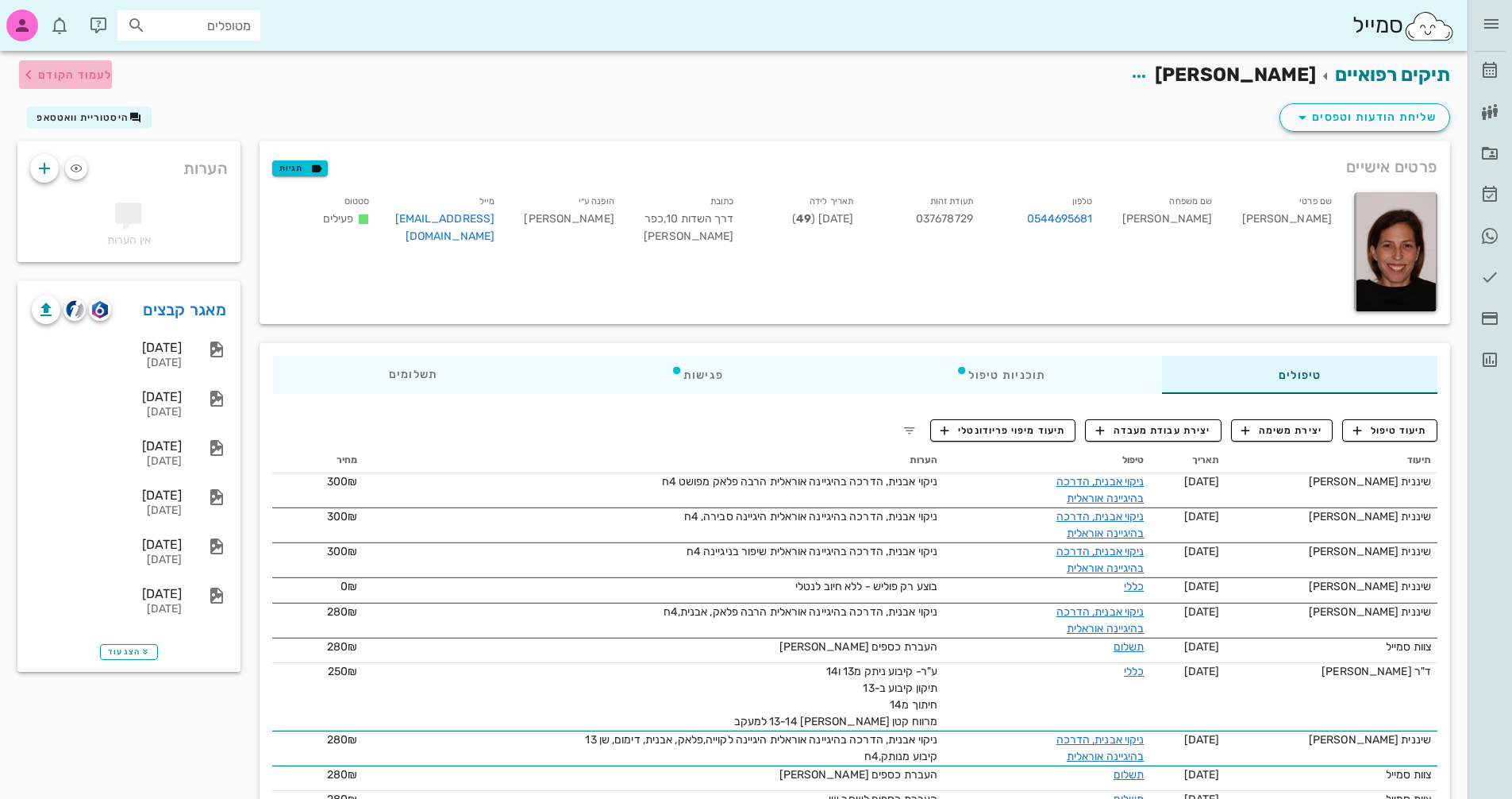
click at [64, 71] on span "לעמוד הקודם" at bounding box center [75, 75] width 74 height 13
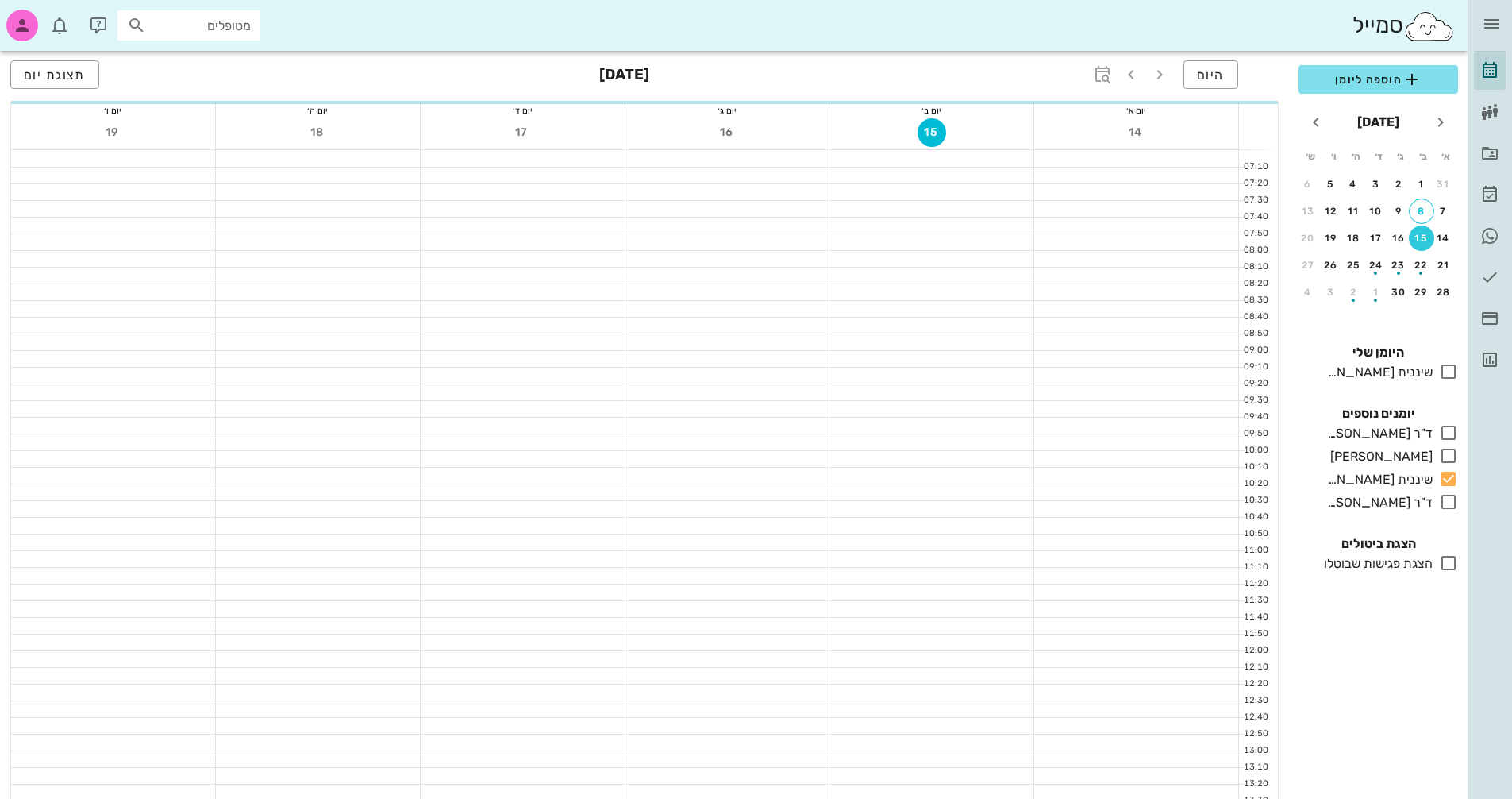
scroll to position [434, 0]
